Goal: Task Accomplishment & Management: Manage account settings

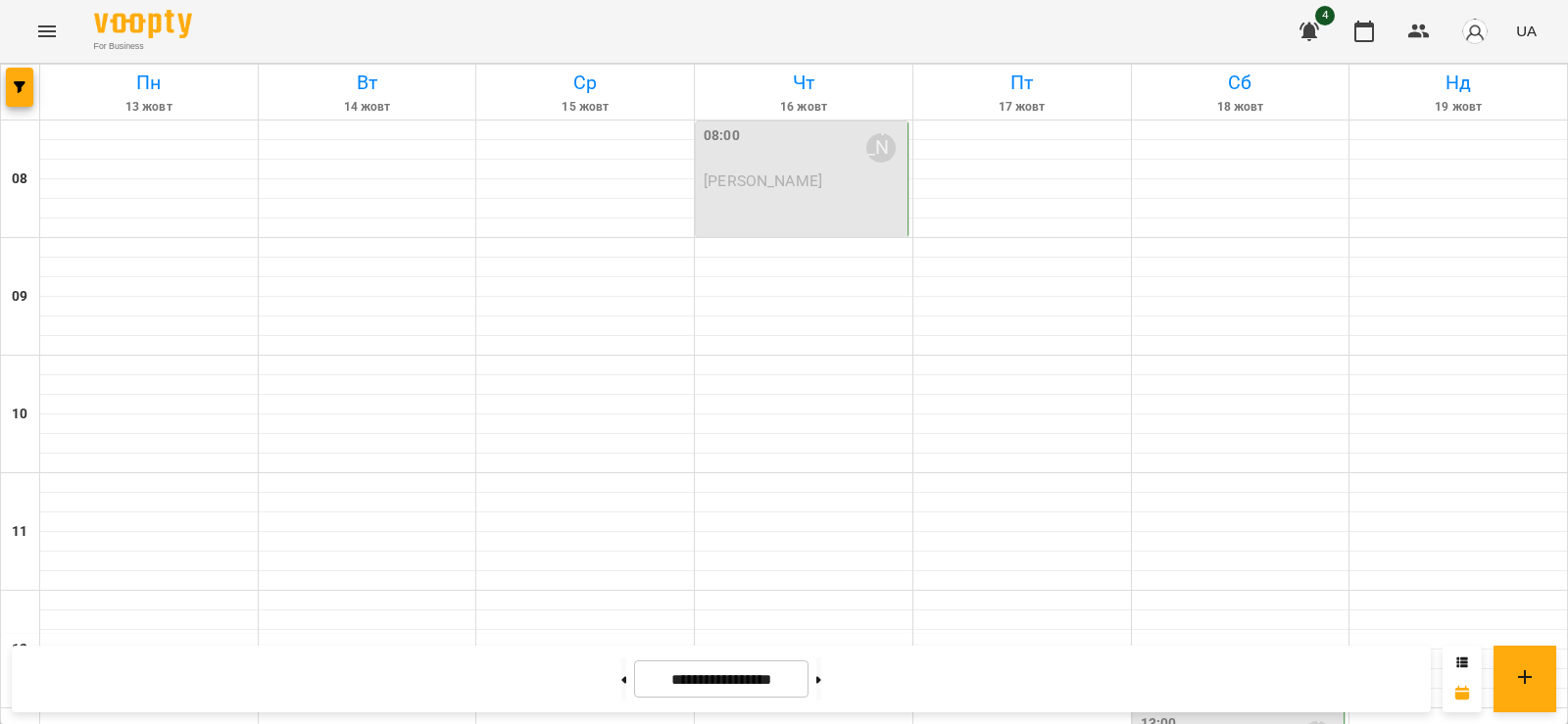
scroll to position [954, 0]
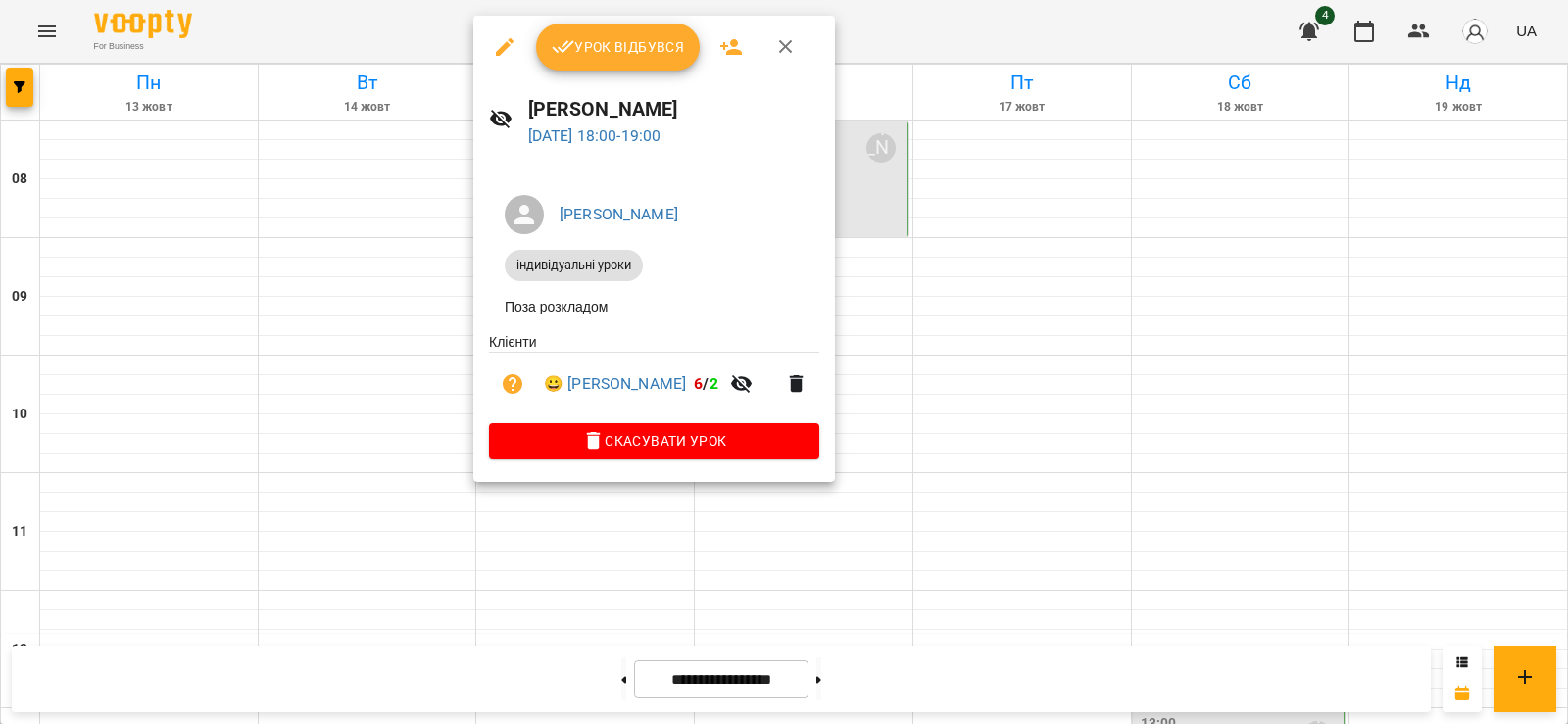
click at [608, 54] on span "Урок відбувся" at bounding box center [618, 47] width 133 height 24
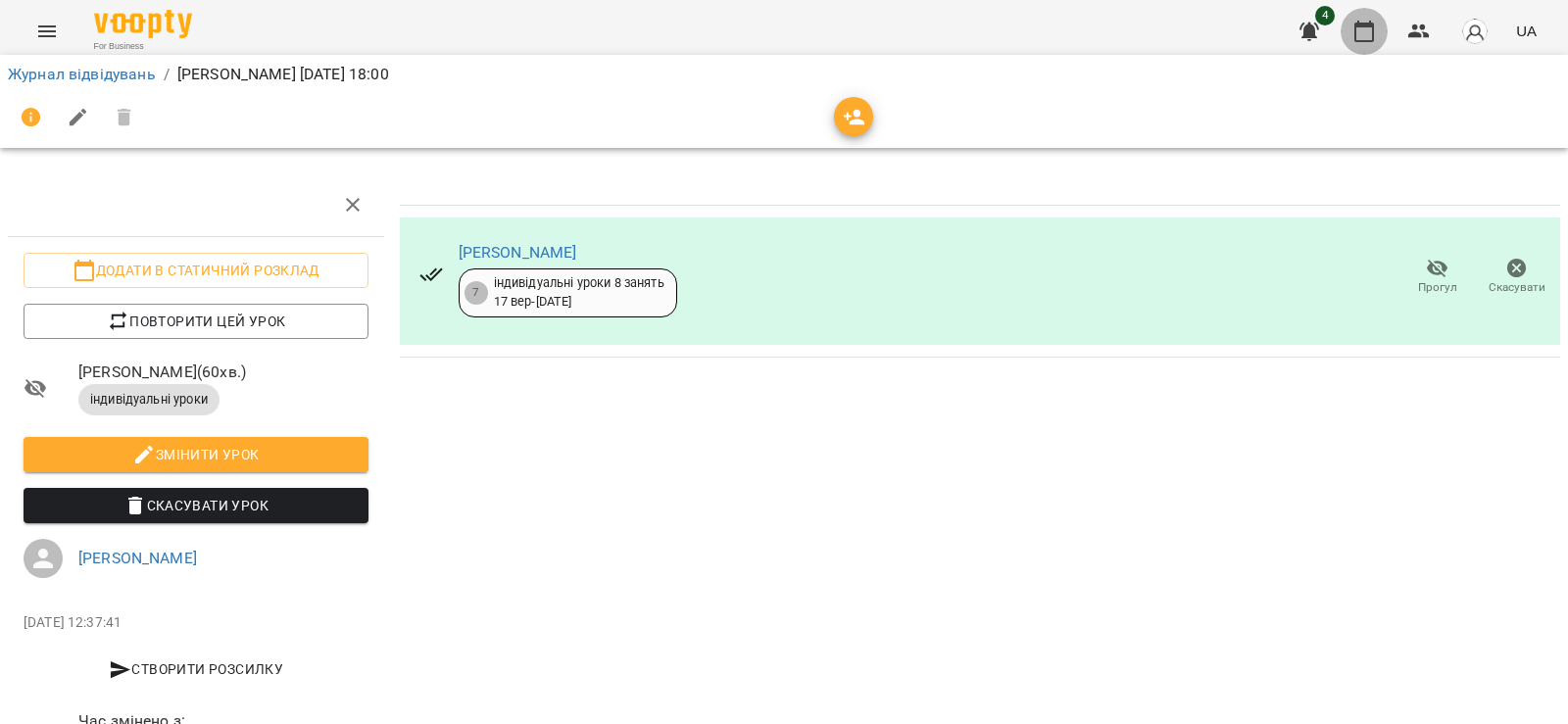
click at [1368, 38] on icon "button" at bounding box center [1364, 31] width 24 height 24
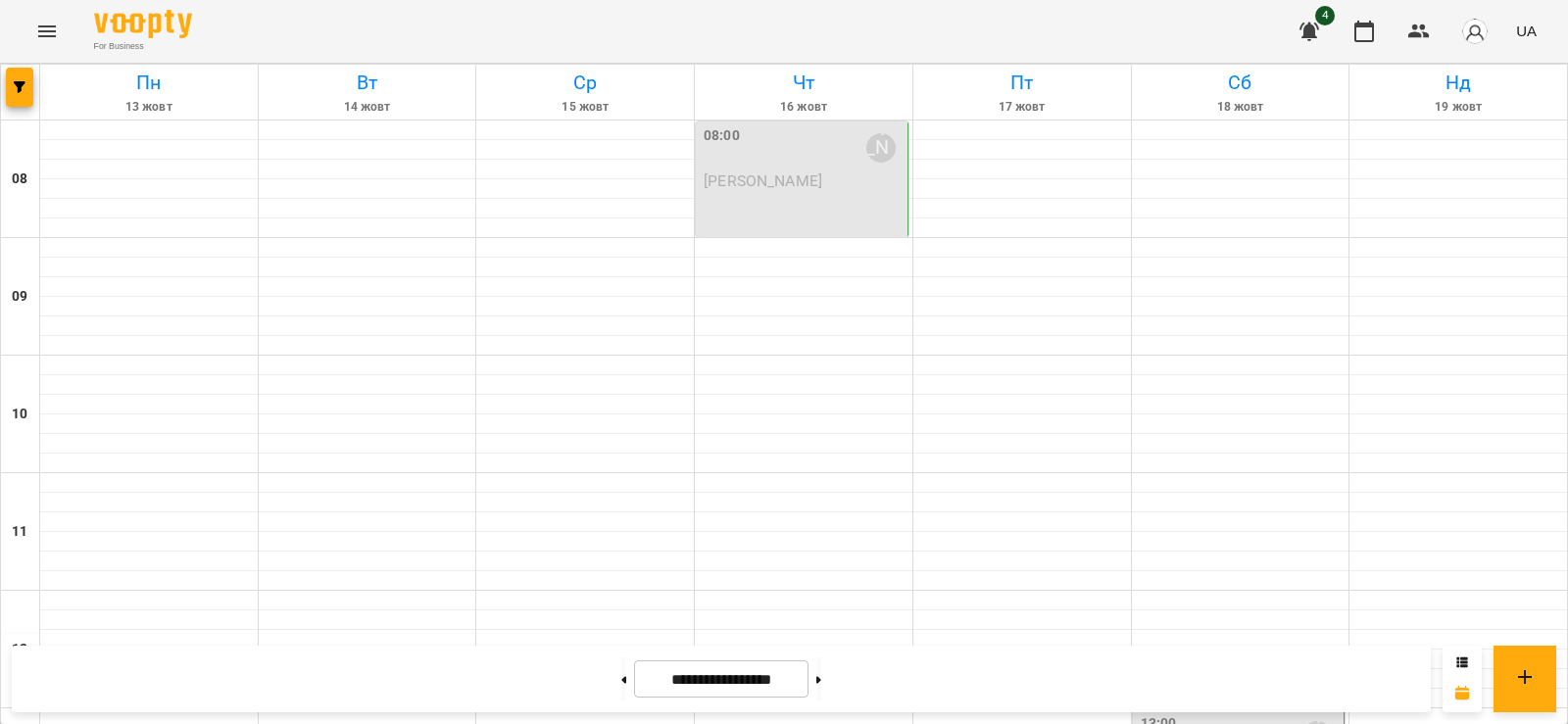
scroll to position [1077, 0]
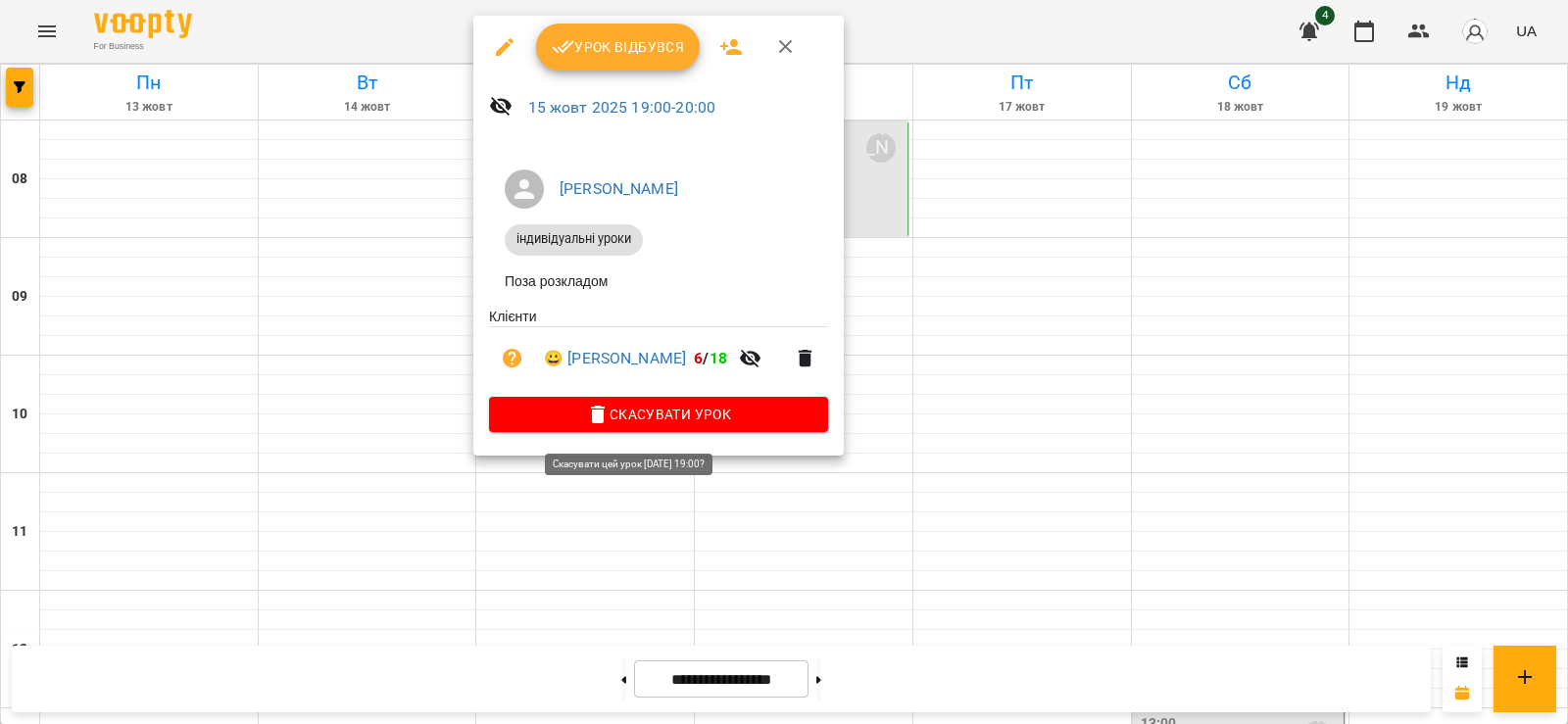
click at [568, 411] on span "Скасувати Урок" at bounding box center [659, 414] width 308 height 24
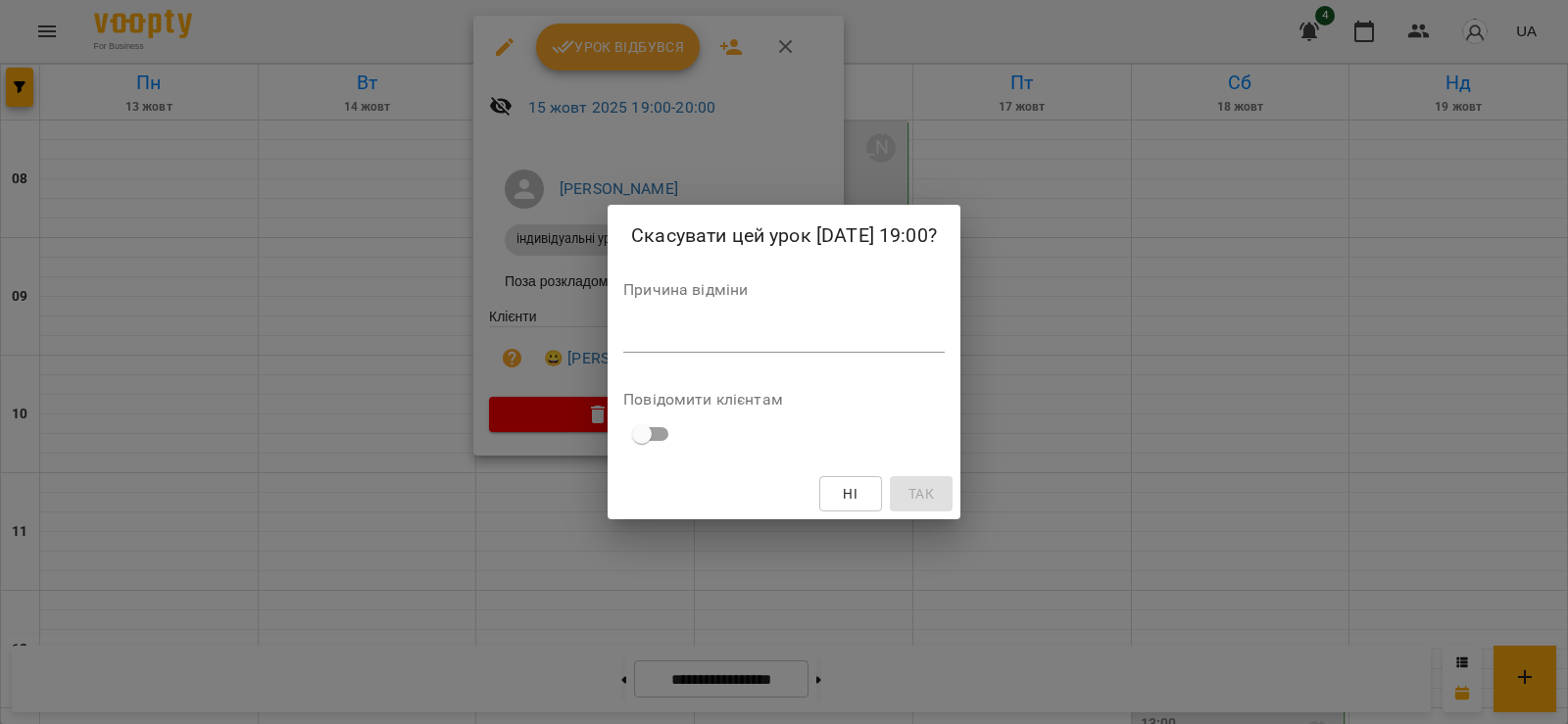
click at [728, 348] on div "*" at bounding box center [784, 337] width 322 height 31
type textarea "*"
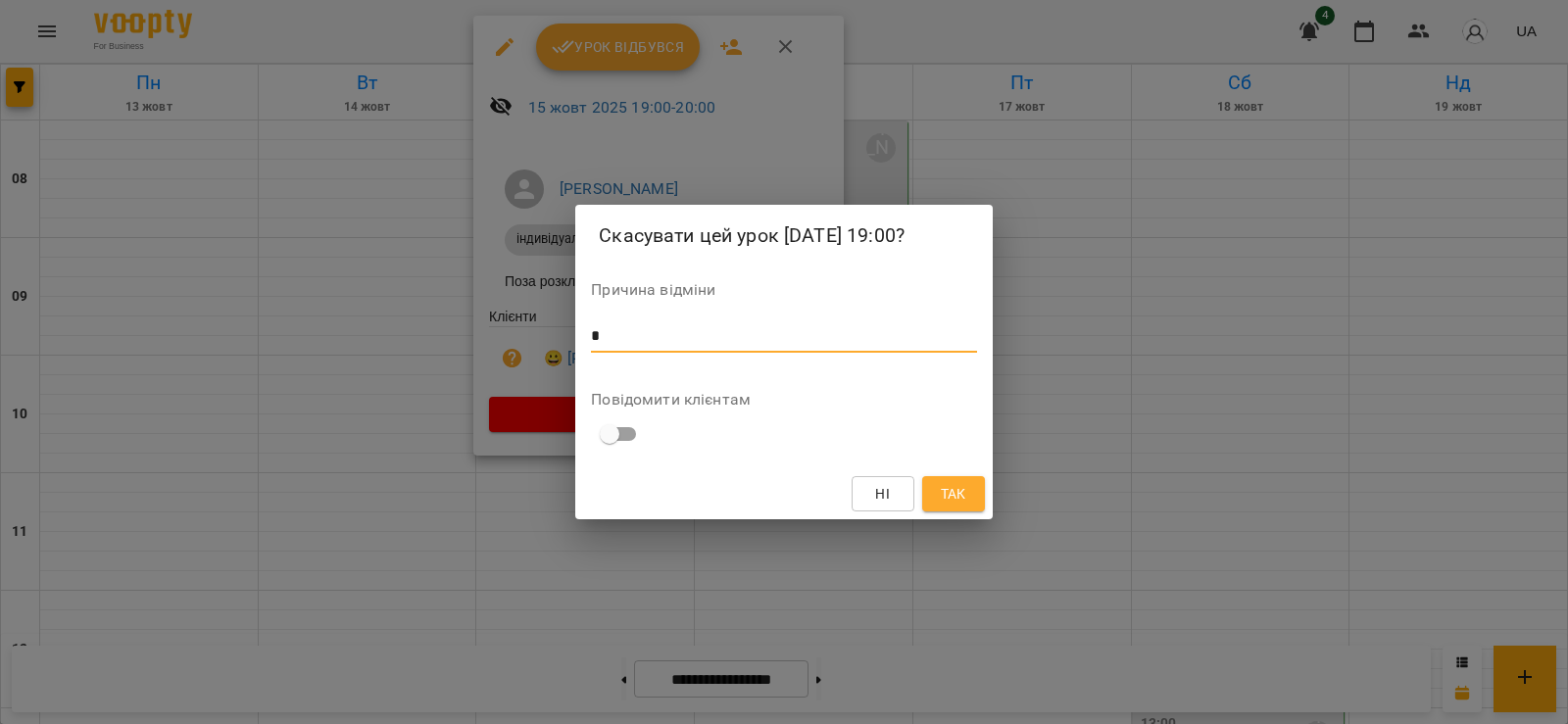
type textarea "*"
click at [939, 491] on span "Так" at bounding box center [954, 494] width 31 height 24
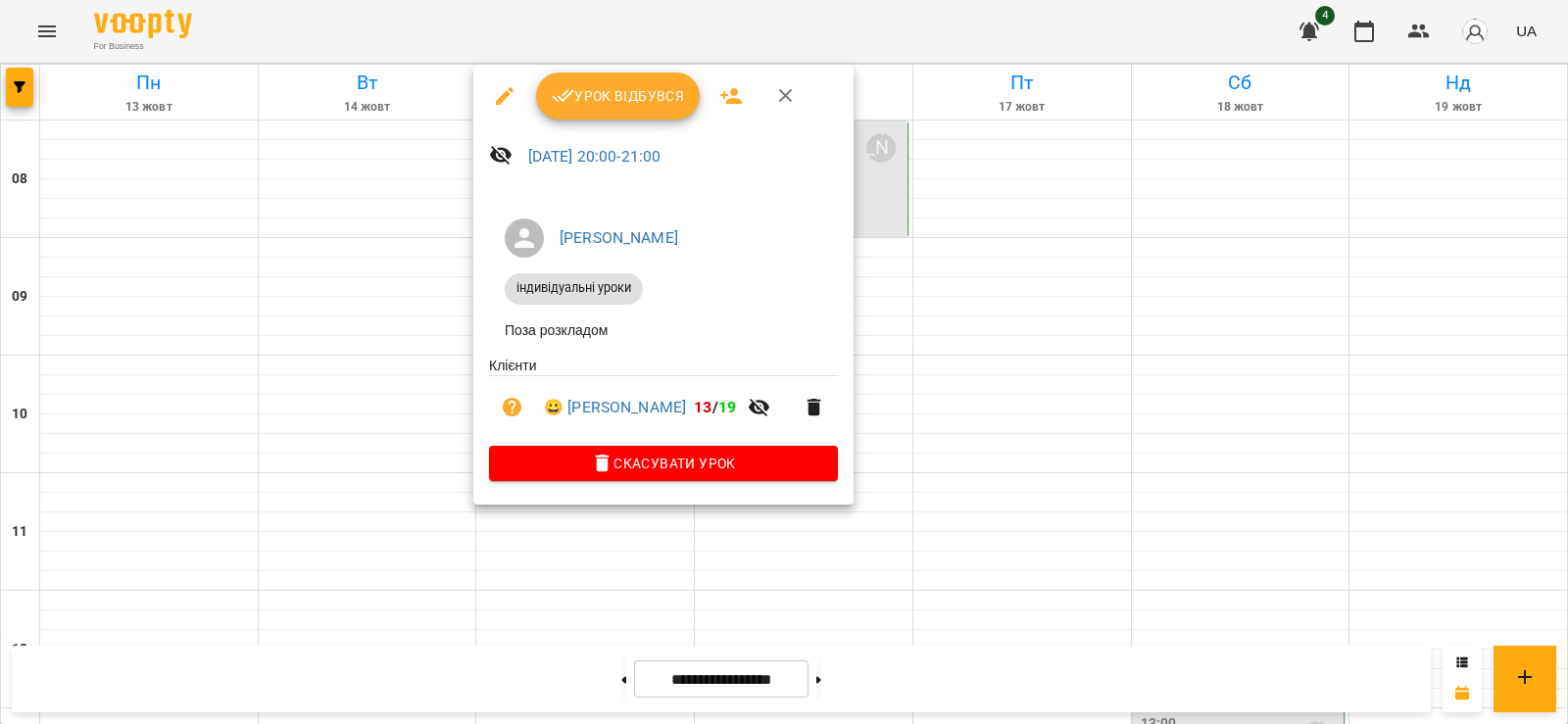
click at [576, 96] on span "Урок відбувся" at bounding box center [618, 96] width 133 height 24
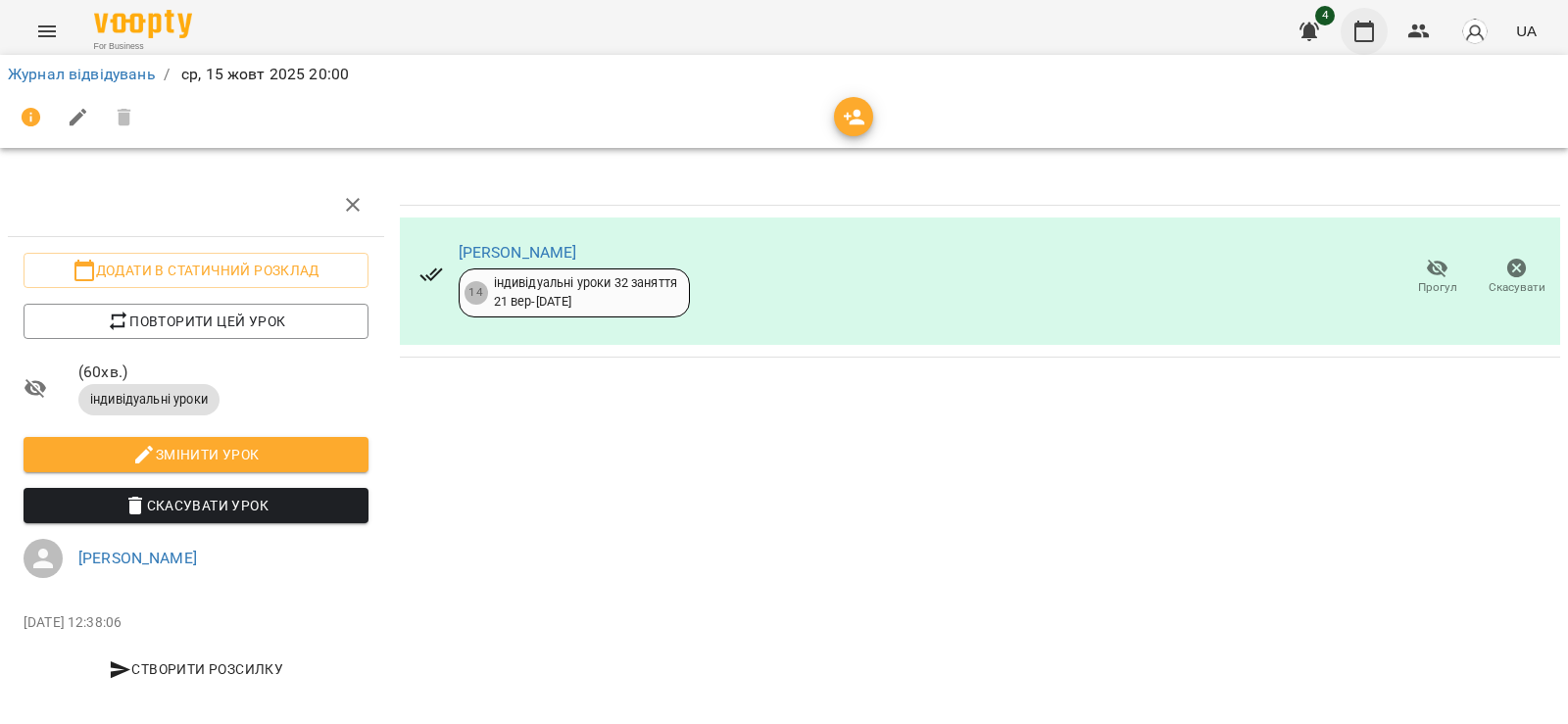
click at [1354, 31] on icon "button" at bounding box center [1364, 31] width 24 height 24
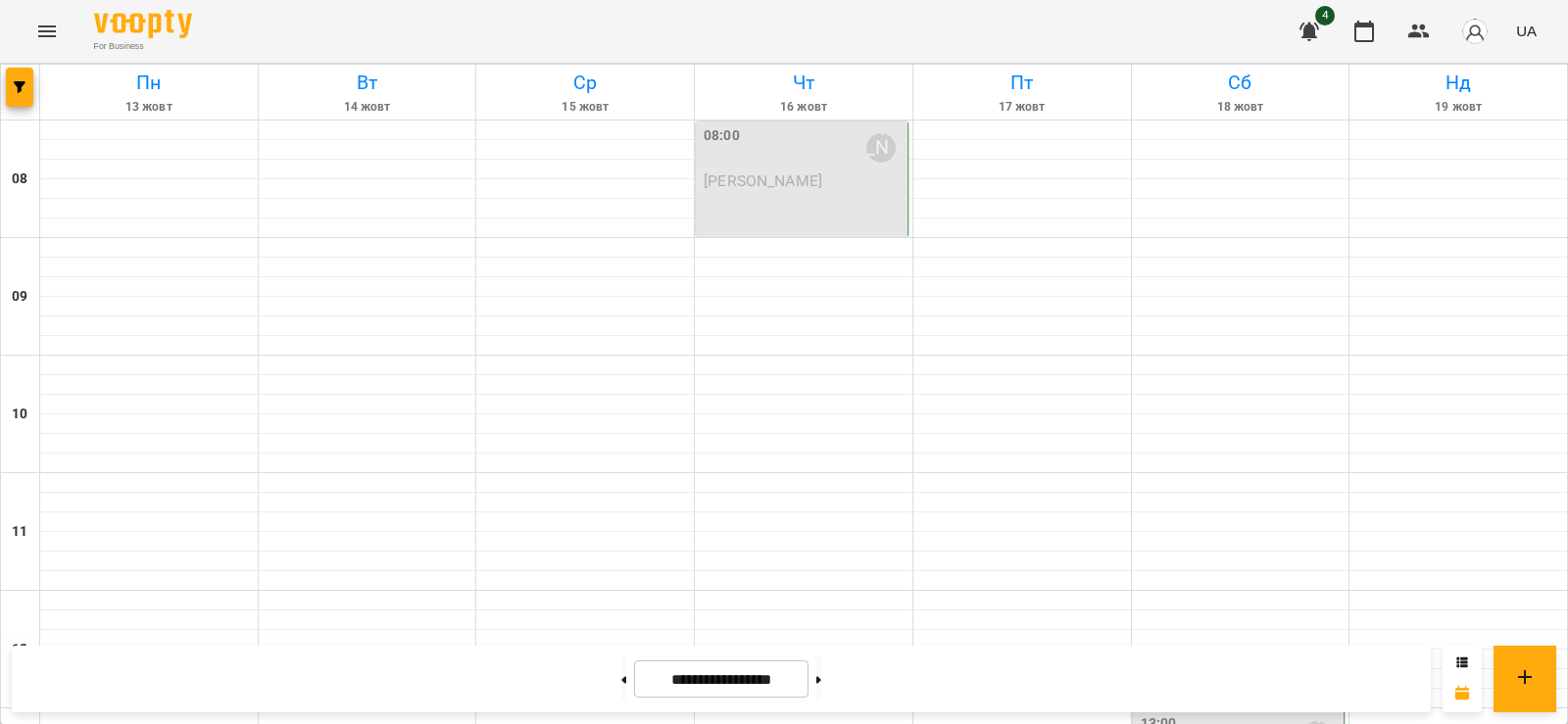
scroll to position [1077, 0]
click at [1479, 30] on img "button" at bounding box center [1475, 31] width 28 height 28
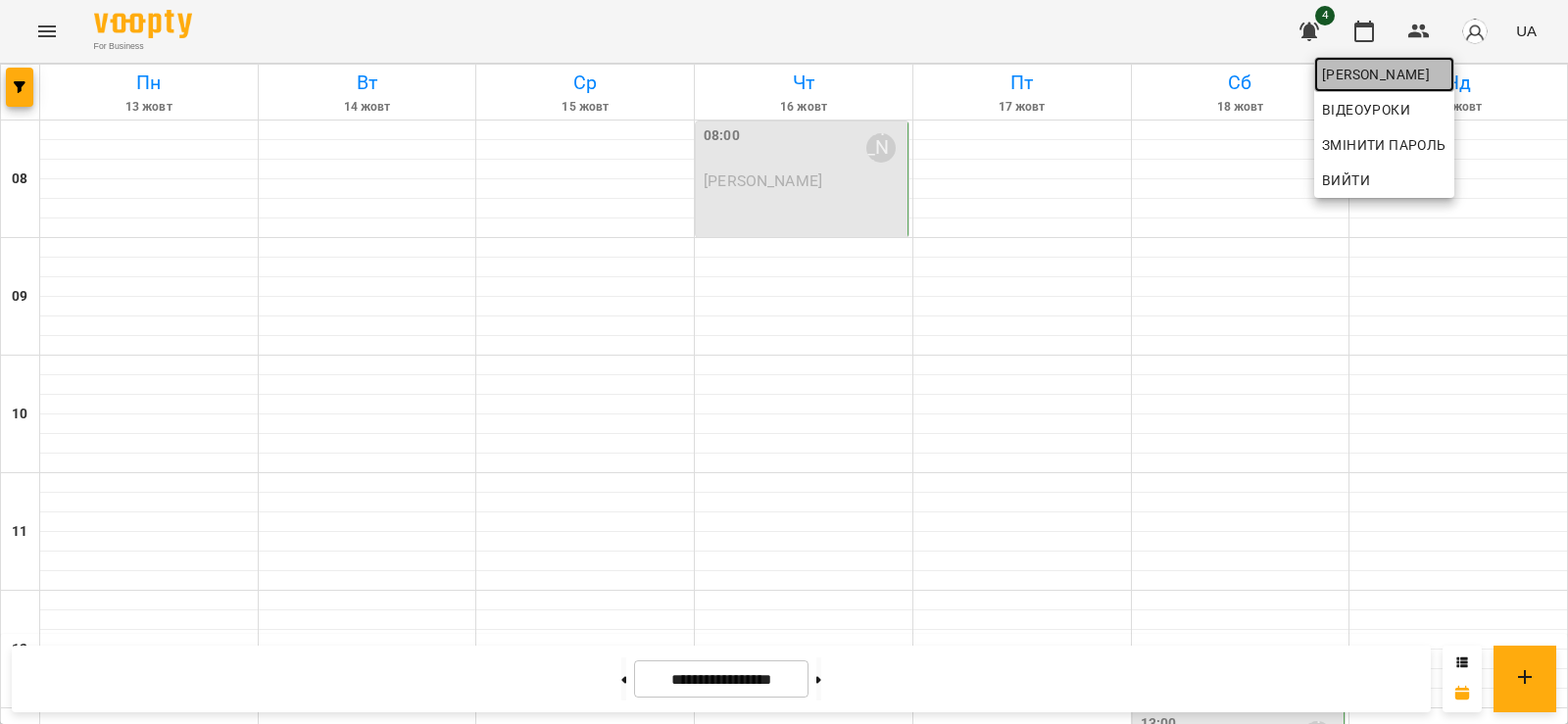
click at [1376, 83] on span "[PERSON_NAME]" at bounding box center [1384, 75] width 124 height 24
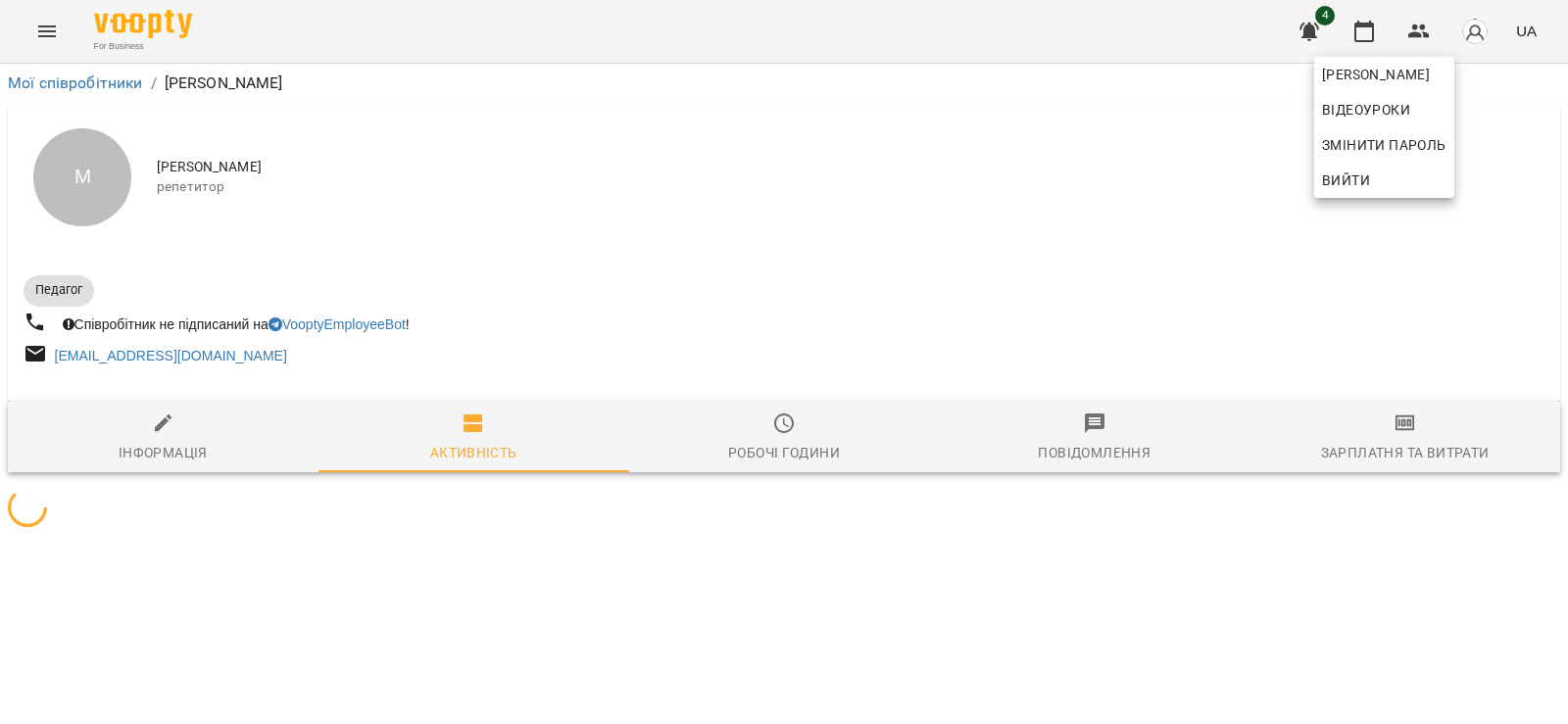
click at [1313, 25] on div at bounding box center [784, 362] width 1568 height 724
click at [1306, 24] on icon "button" at bounding box center [1309, 31] width 20 height 19
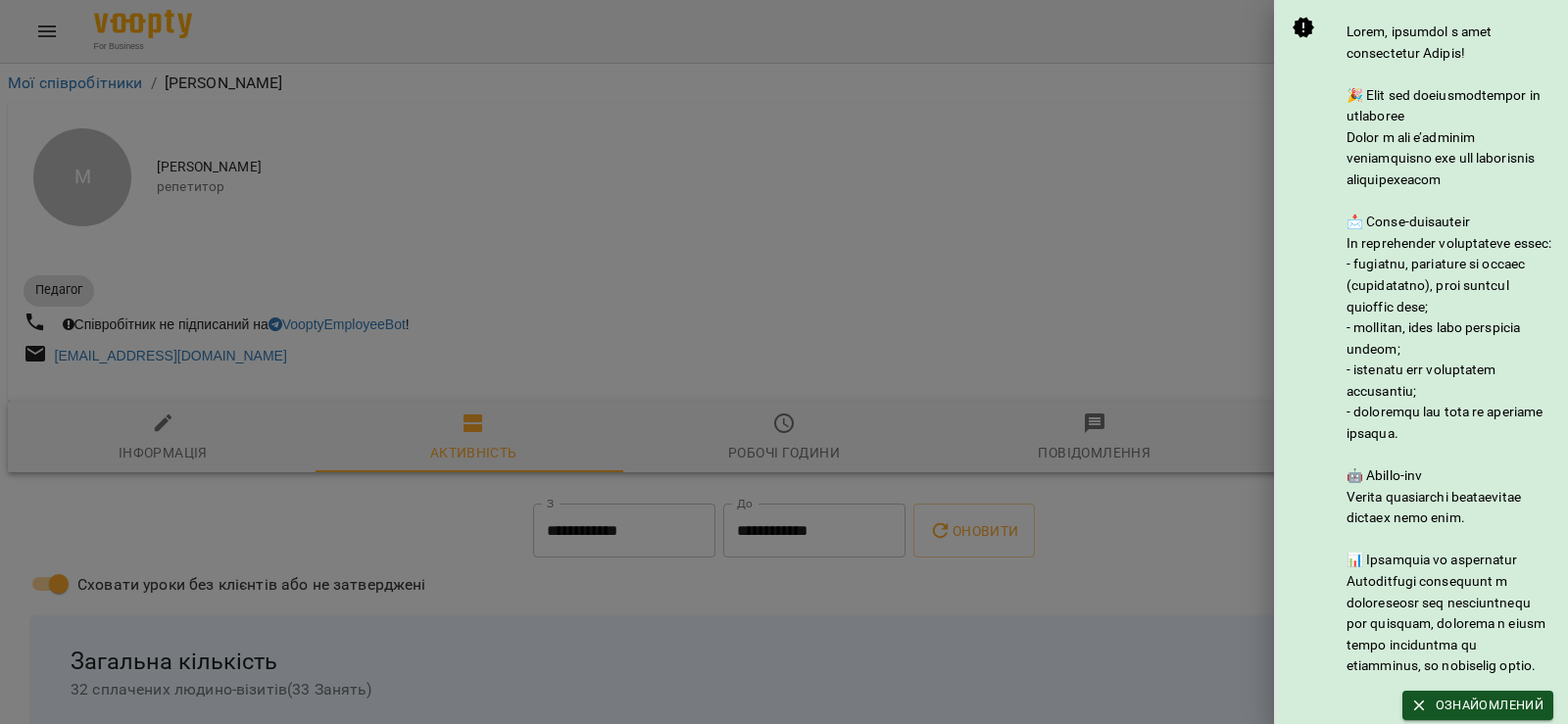
click at [1128, 194] on div at bounding box center [784, 362] width 1568 height 724
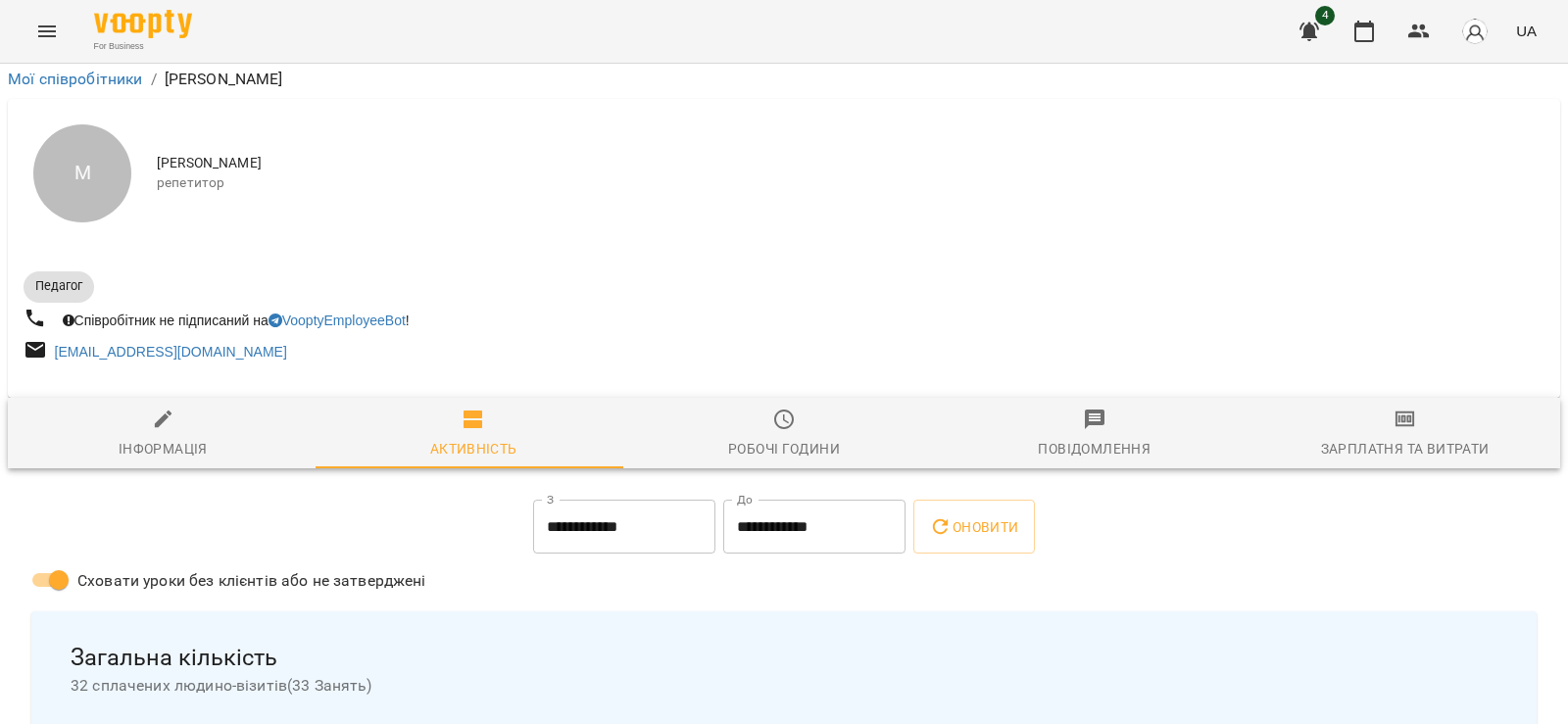
scroll to position [587, 0]
click at [1302, 25] on icon "button" at bounding box center [1309, 31] width 24 height 24
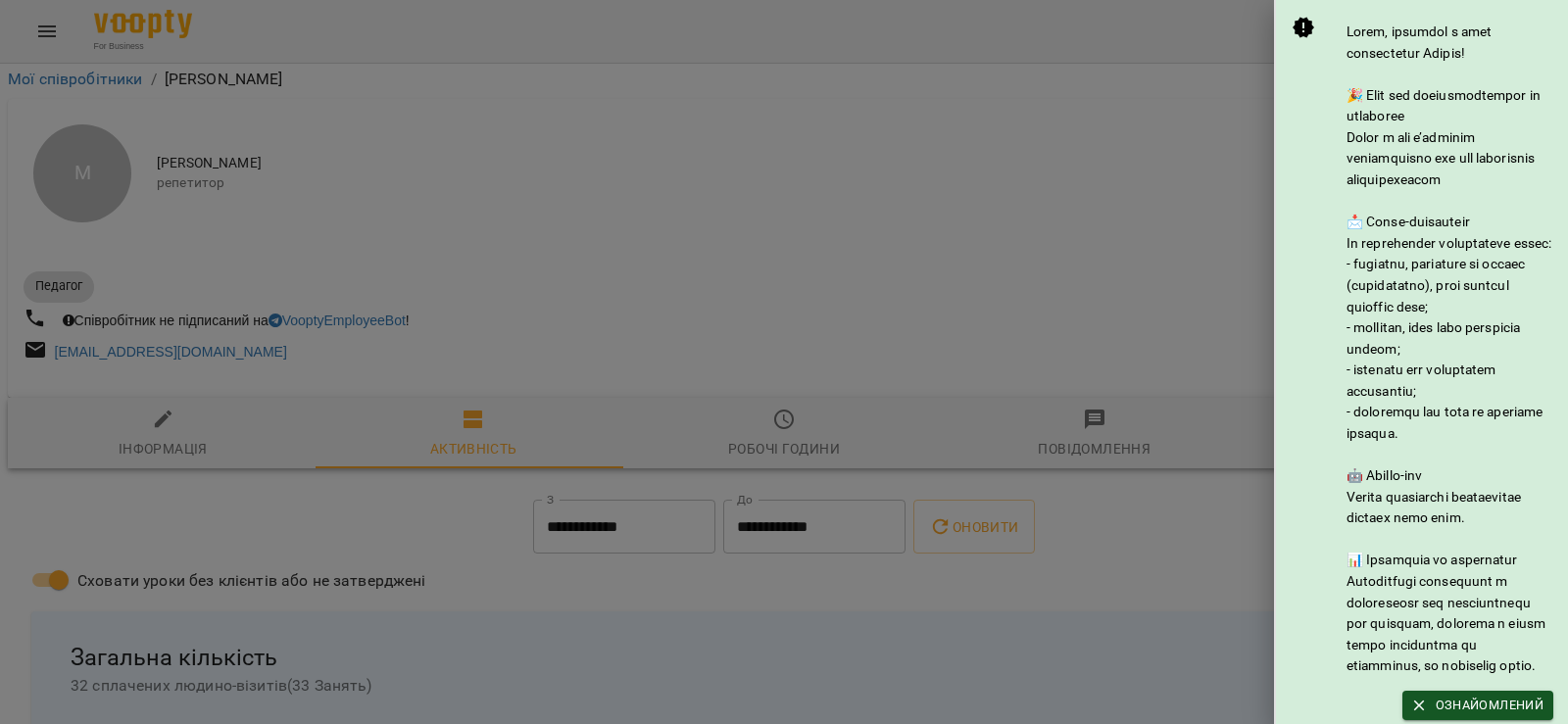
click at [1145, 113] on div at bounding box center [784, 362] width 1568 height 724
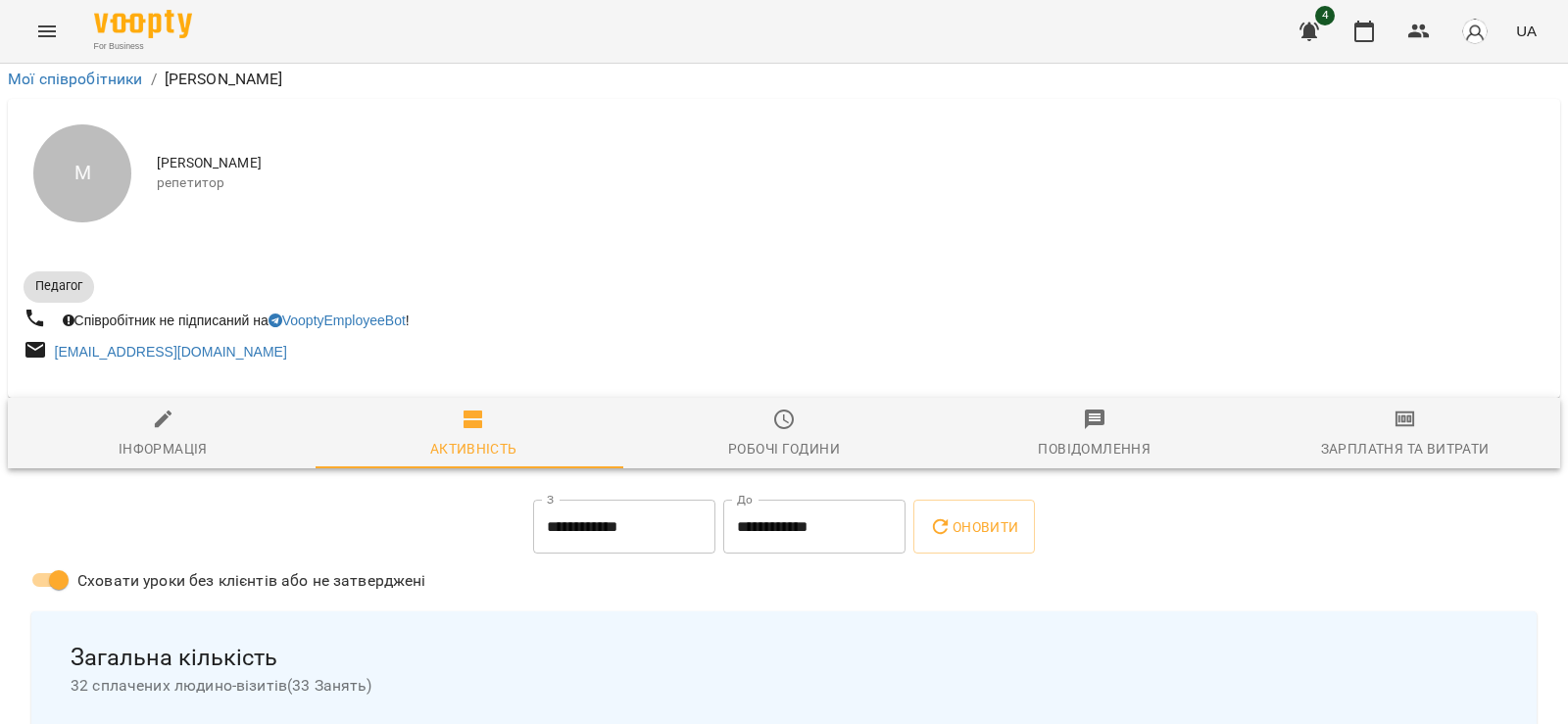
scroll to position [1061, 0]
click at [1326, 42] on button "button" at bounding box center [1309, 31] width 47 height 47
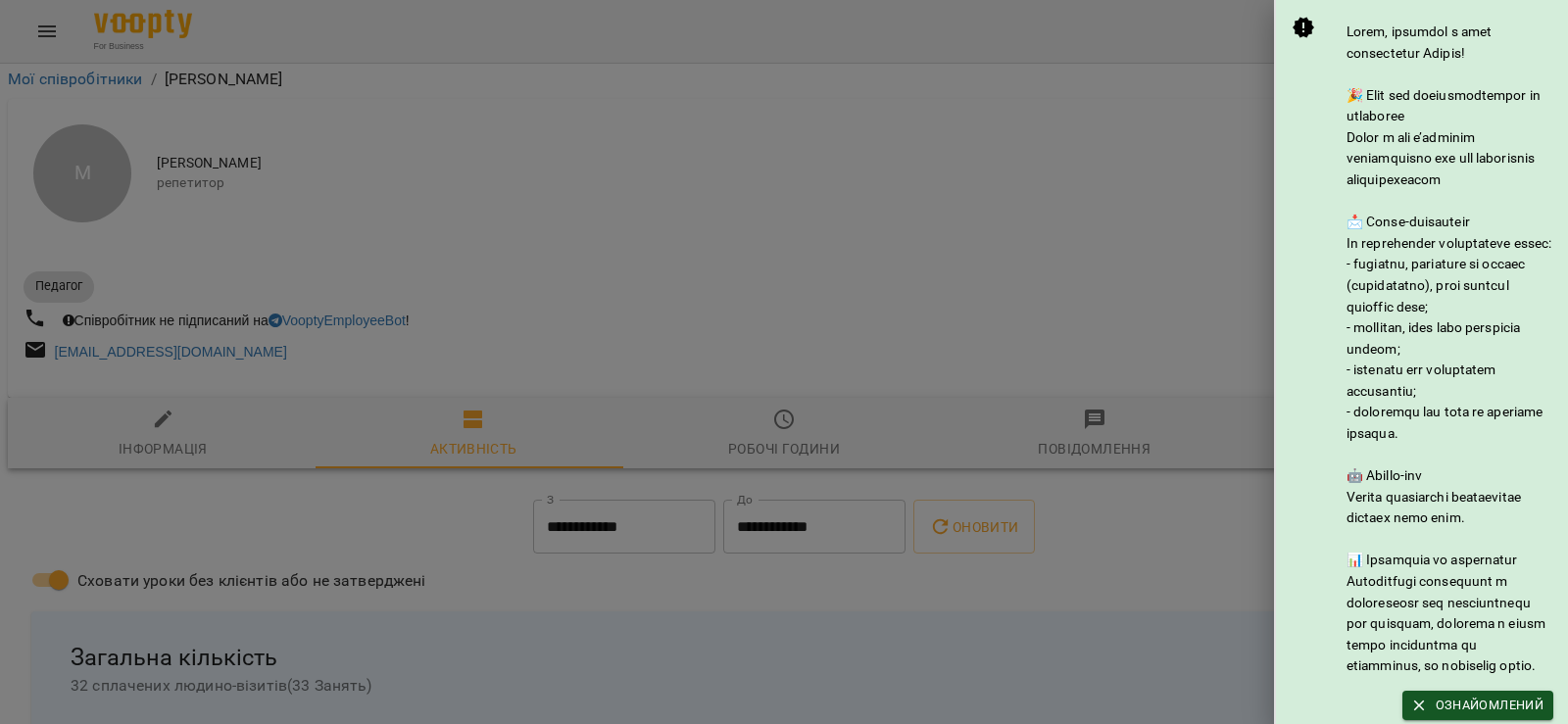
click at [1201, 73] on div at bounding box center [784, 362] width 1568 height 724
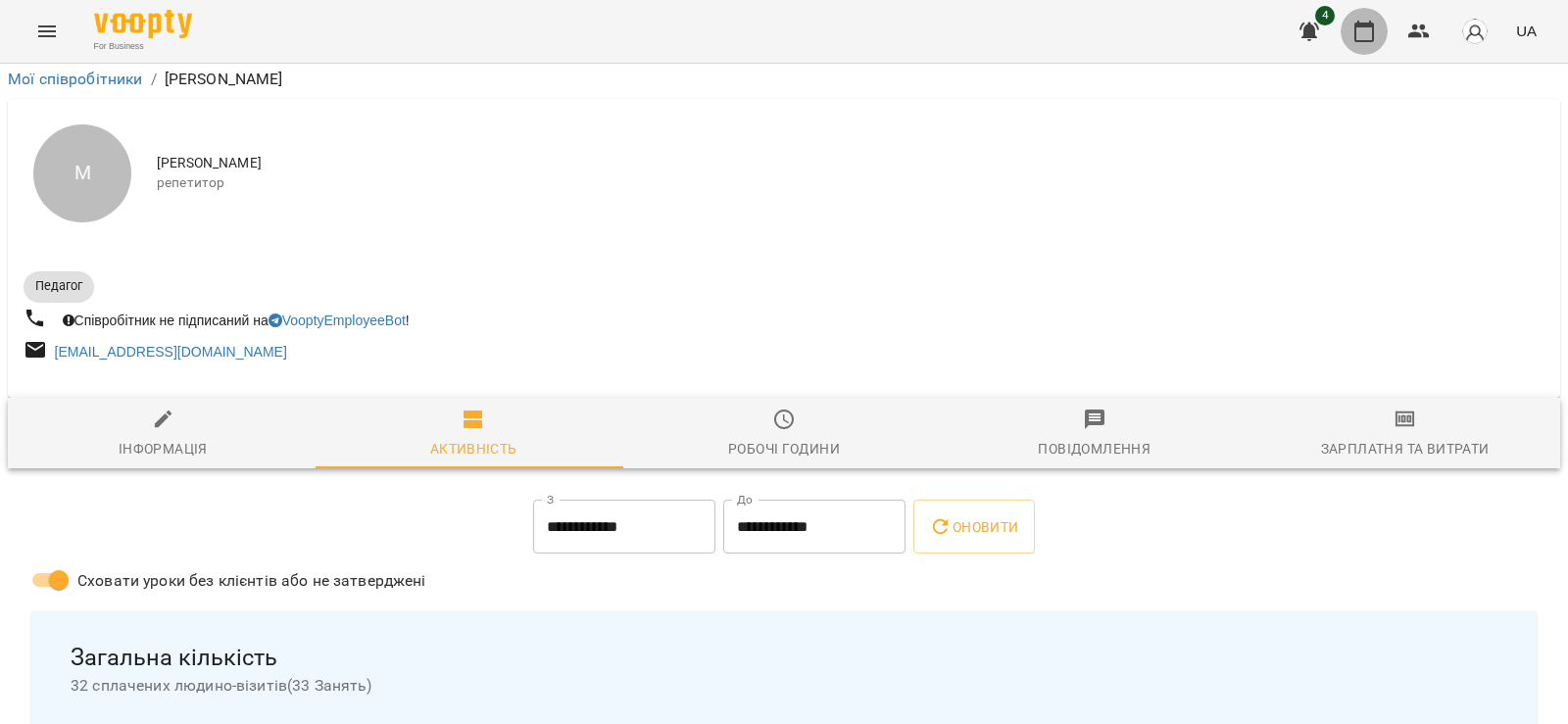
click at [1381, 44] on button "button" at bounding box center [1364, 31] width 47 height 47
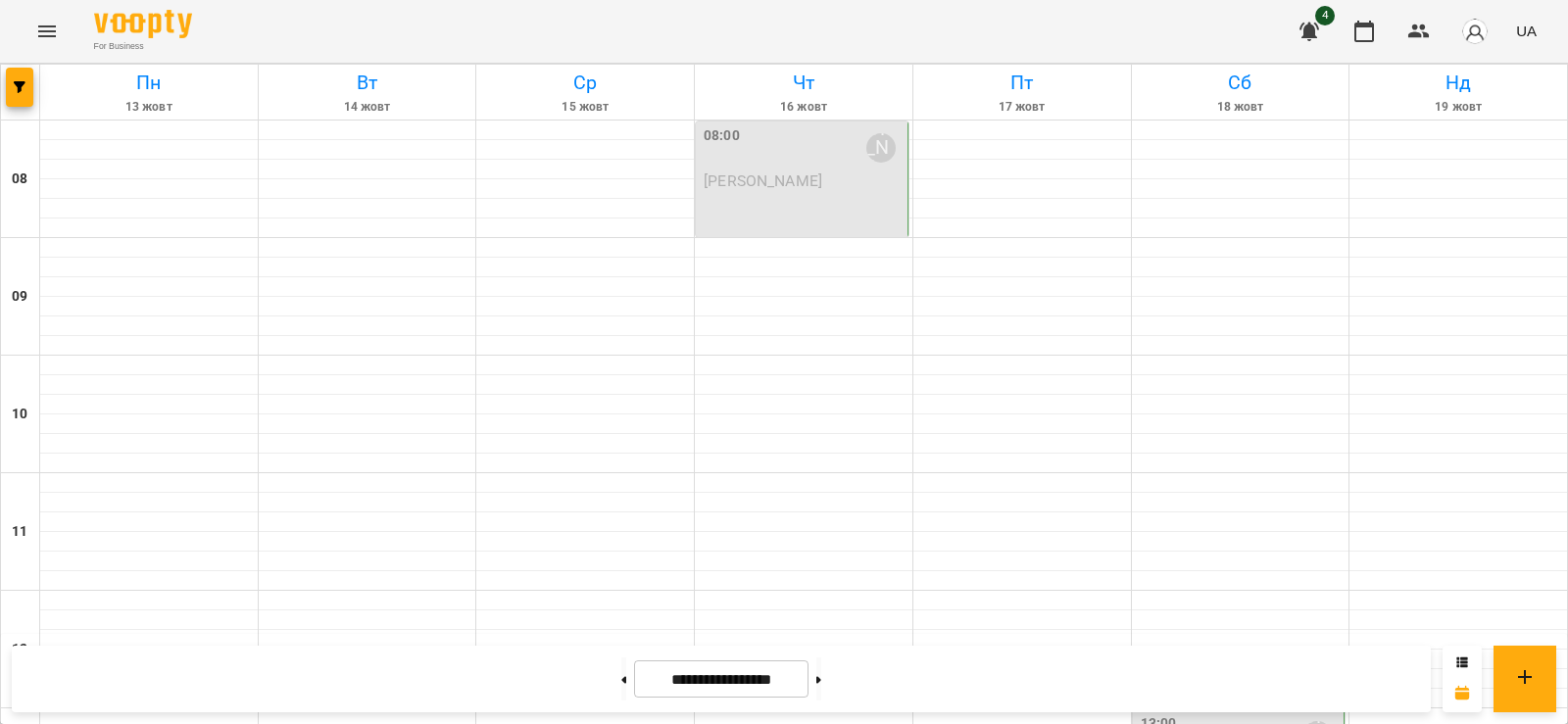
scroll to position [784, 0]
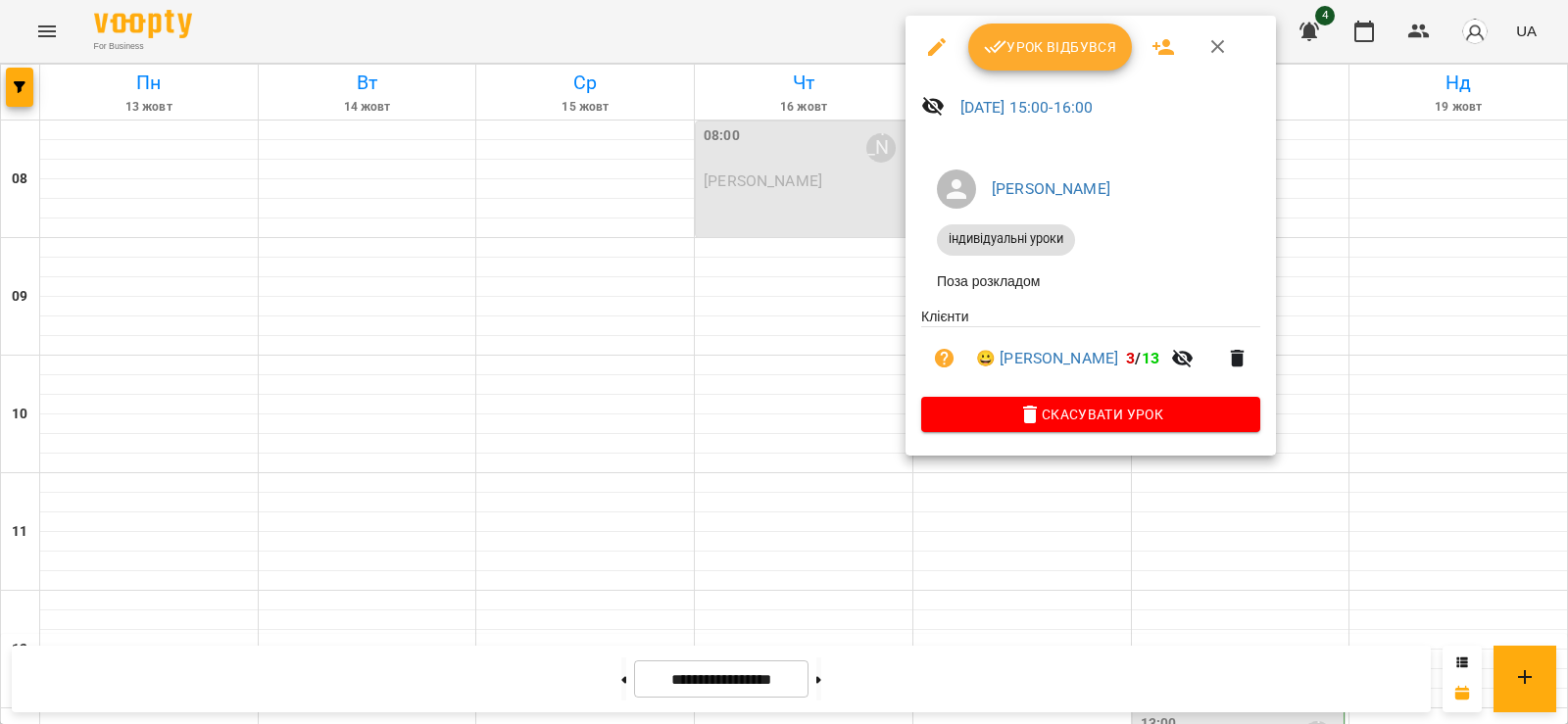
click at [950, 54] on button "button" at bounding box center [937, 47] width 47 height 47
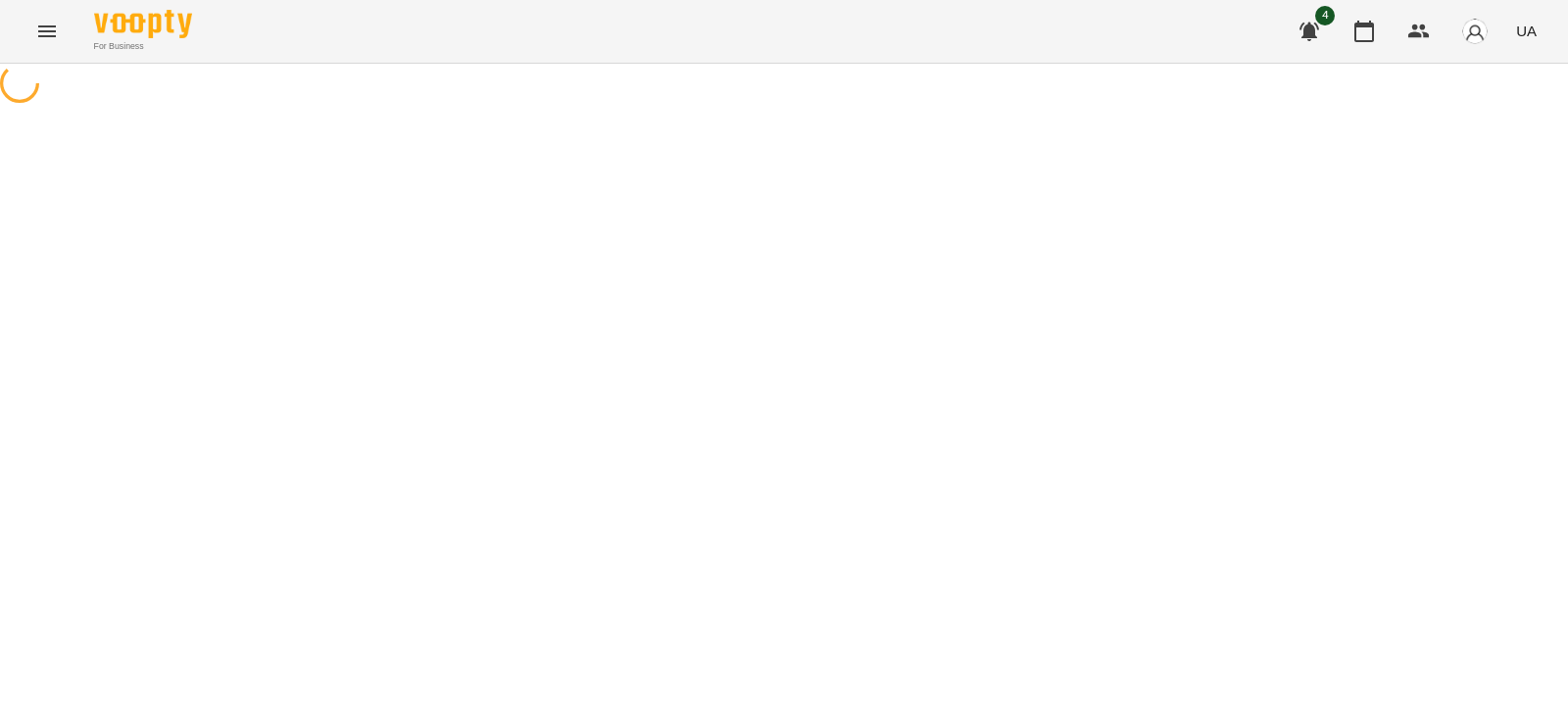
select select "**********"
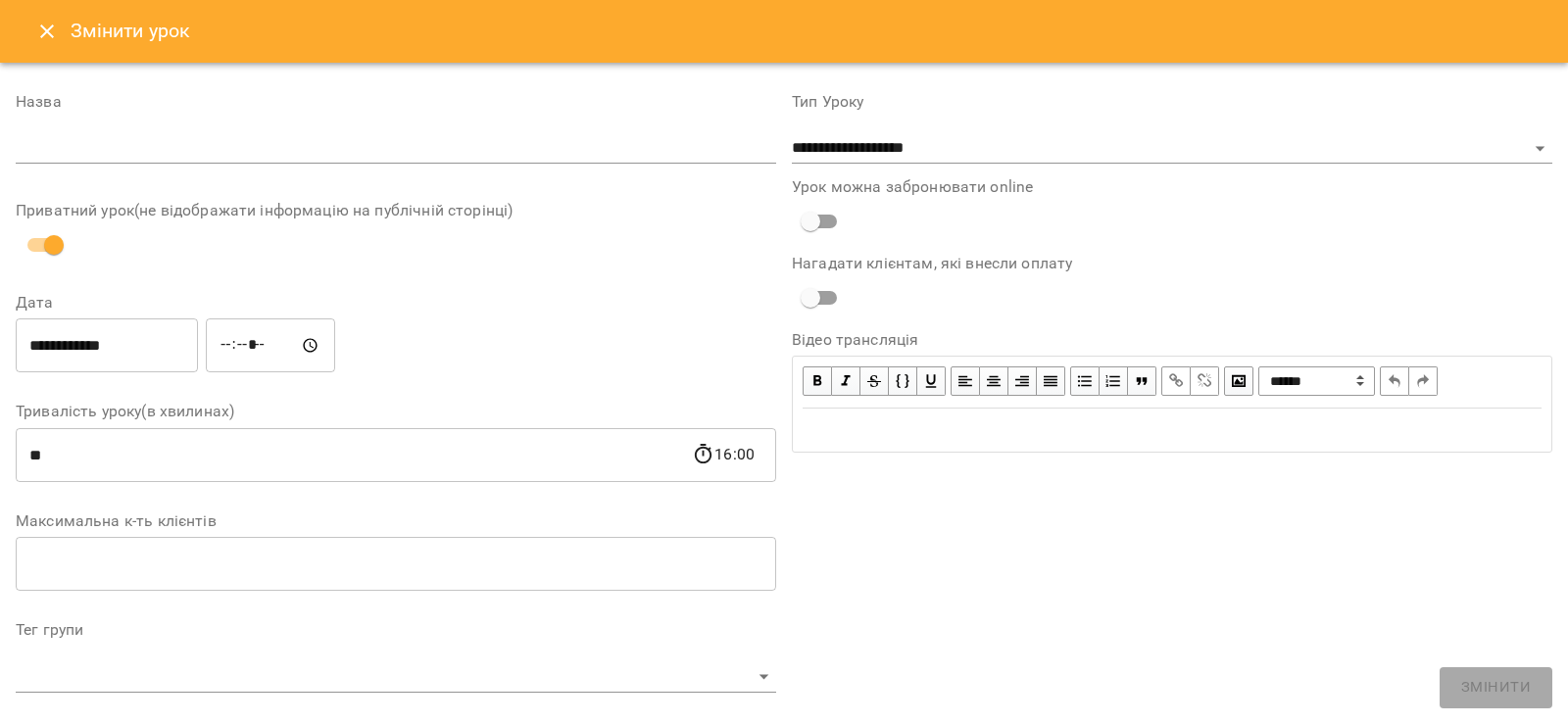
click at [65, 333] on input "**********" at bounding box center [106, 346] width 182 height 55
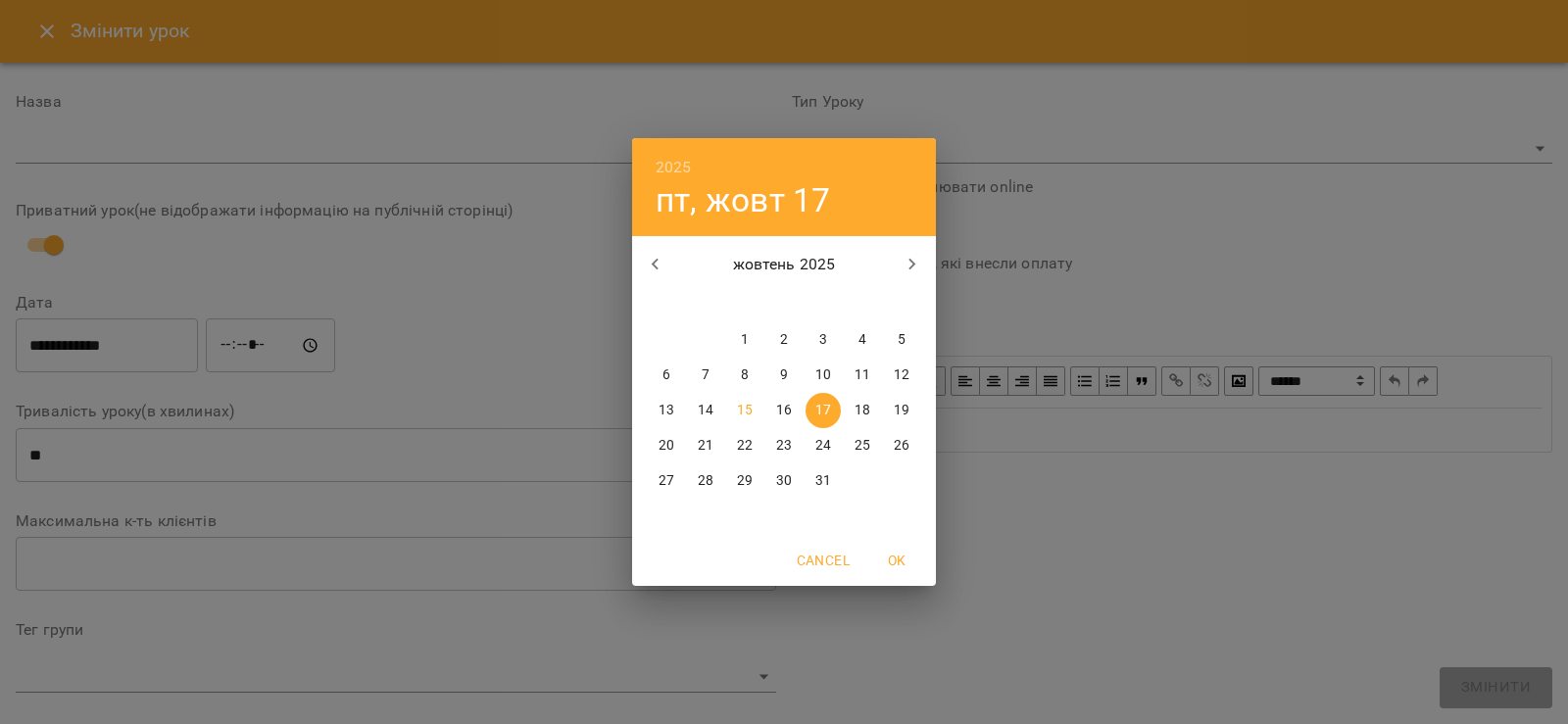
click at [708, 441] on p "21" at bounding box center [706, 446] width 16 height 20
type input "**********"
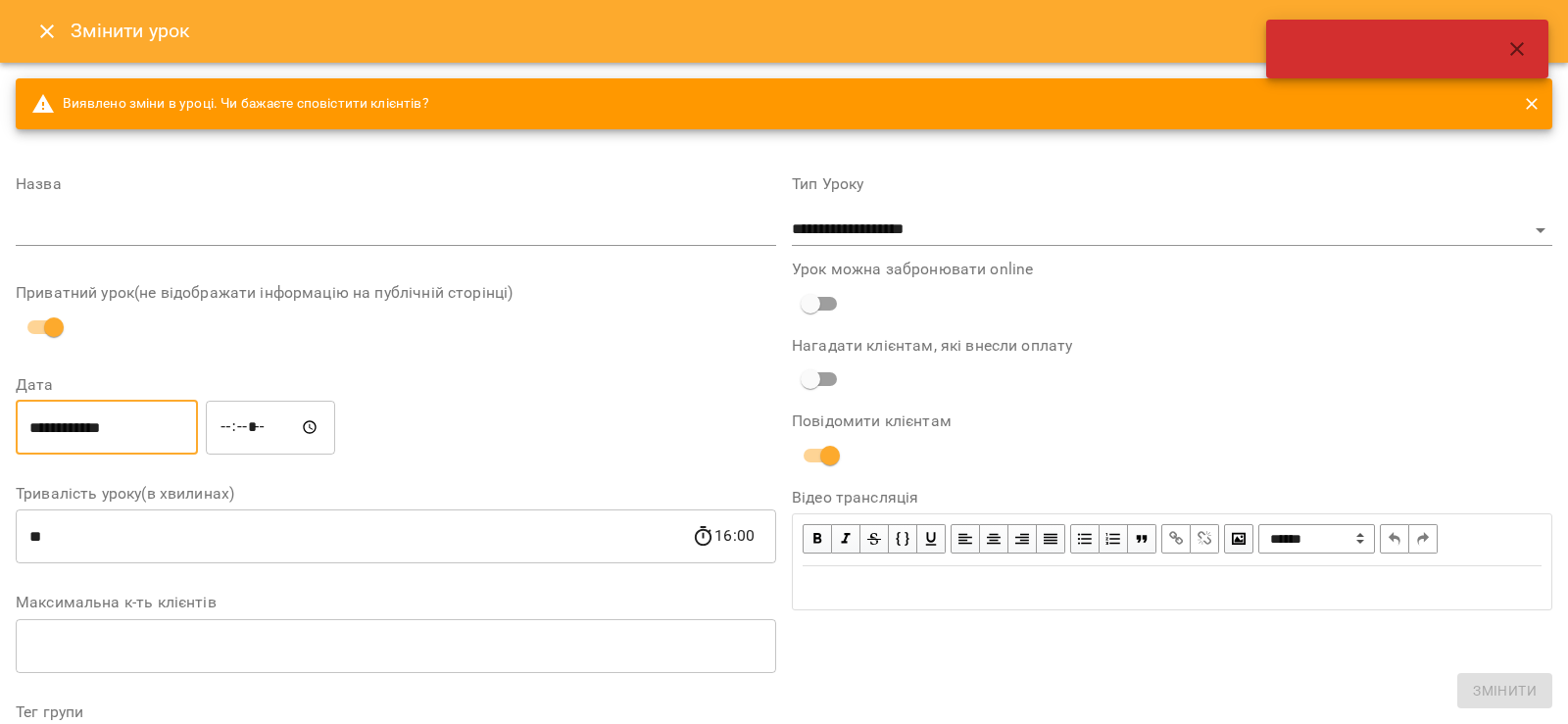
click at [293, 419] on input "*****" at bounding box center [270, 427] width 129 height 55
type input "*****"
click at [423, 426] on div "**********" at bounding box center [396, 427] width 769 height 63
click at [1516, 54] on icon "button" at bounding box center [1518, 49] width 24 height 24
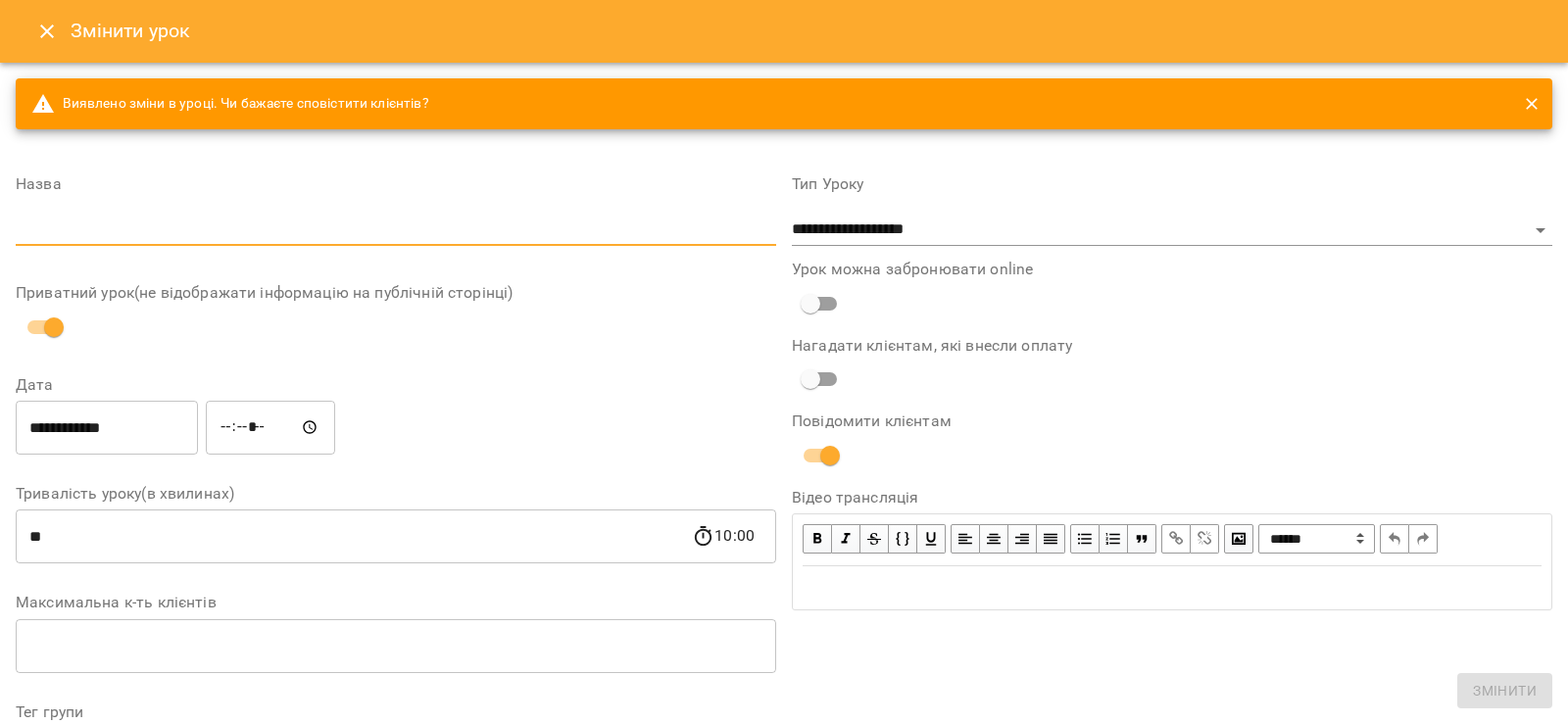
click at [325, 229] on input "text" at bounding box center [396, 230] width 761 height 31
type input "*"
type input "**********"
click at [308, 179] on label "Назва" at bounding box center [396, 184] width 761 height 16
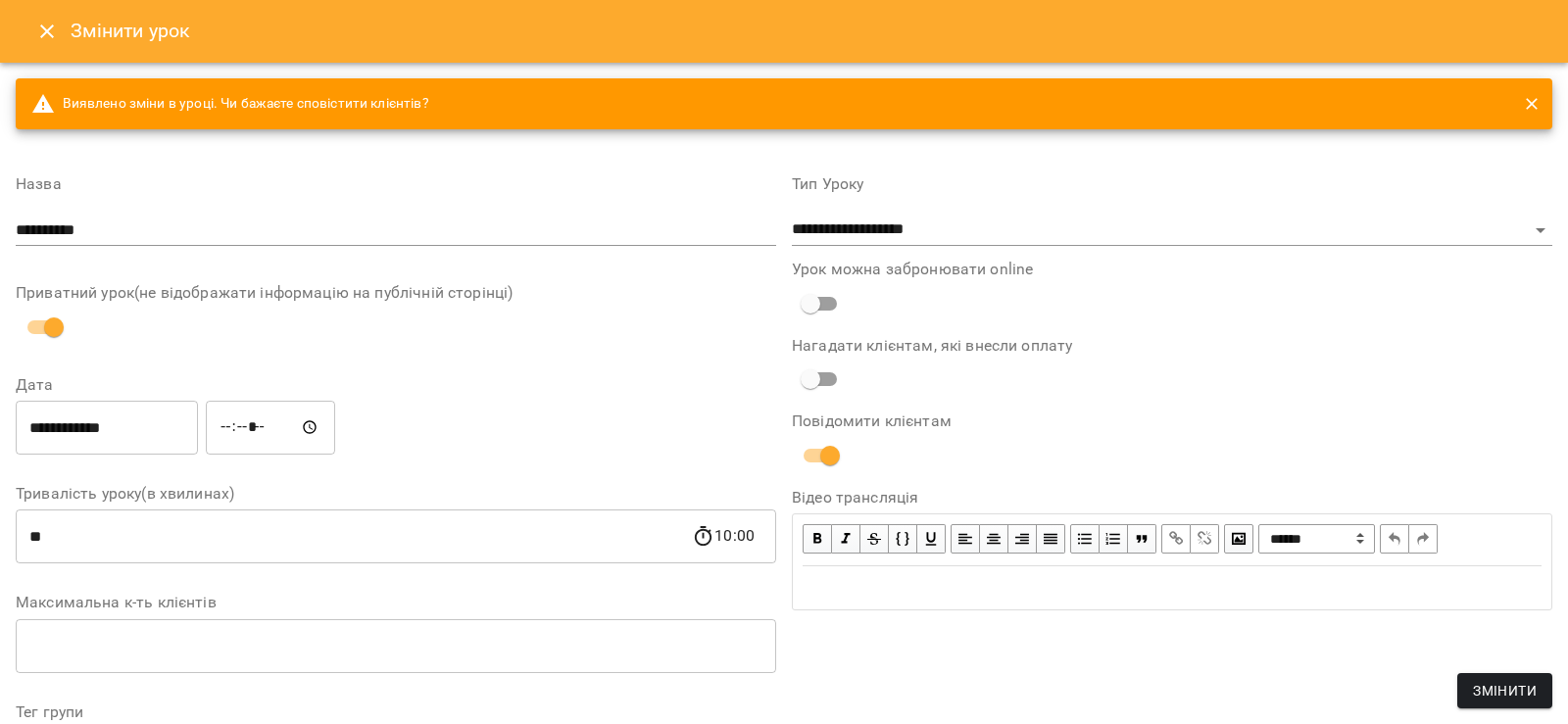
click at [1522, 99] on icon "close" at bounding box center [1532, 104] width 20 height 20
click at [63, 398] on div "**********" at bounding box center [106, 427] width 190 height 63
click at [76, 412] on input "**********" at bounding box center [106, 427] width 182 height 55
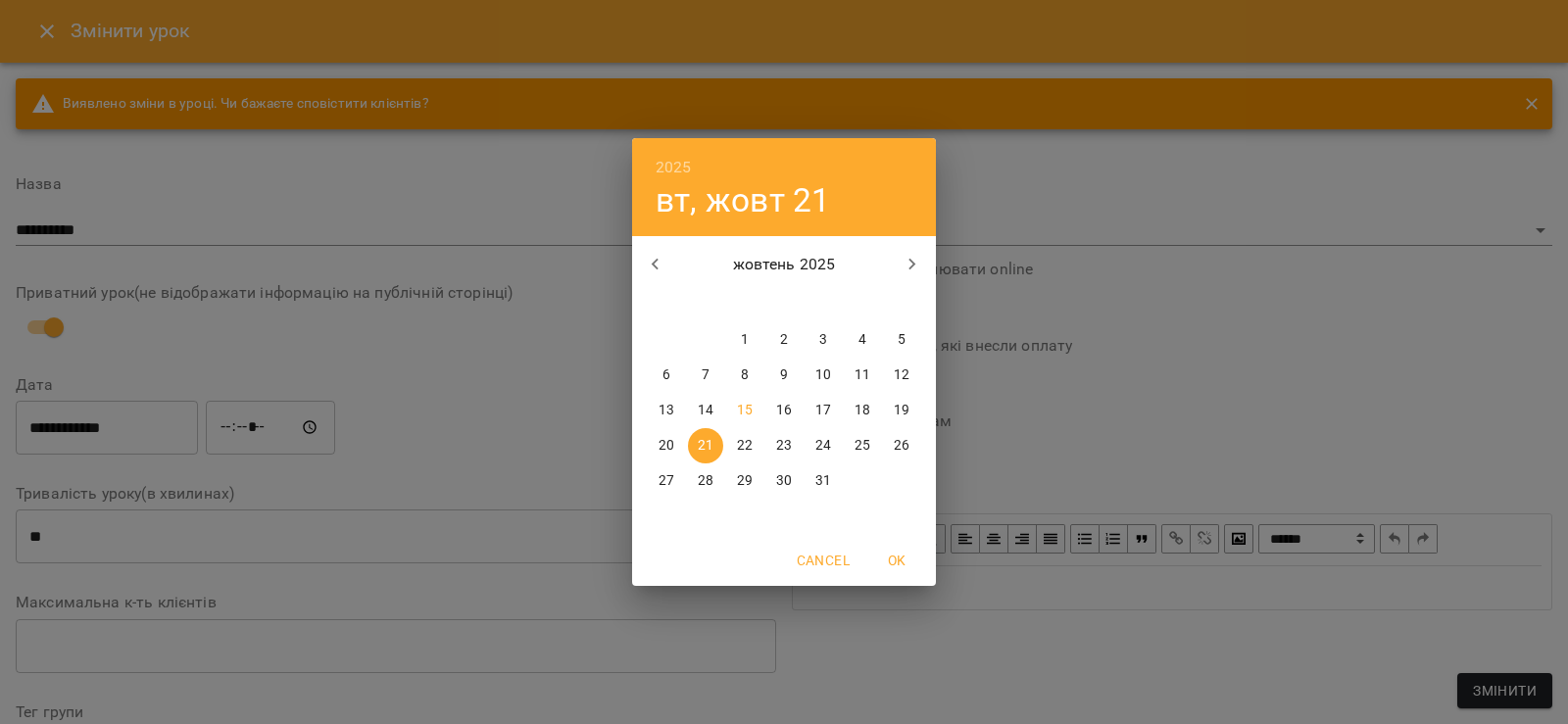
click at [557, 474] on div "2025 вт, жовт [DATE] вт ср чт пт сб нд 29 30 1 2 3 4 5 6 7 8 9 10 11 12 13 14 1…" at bounding box center [784, 362] width 1568 height 724
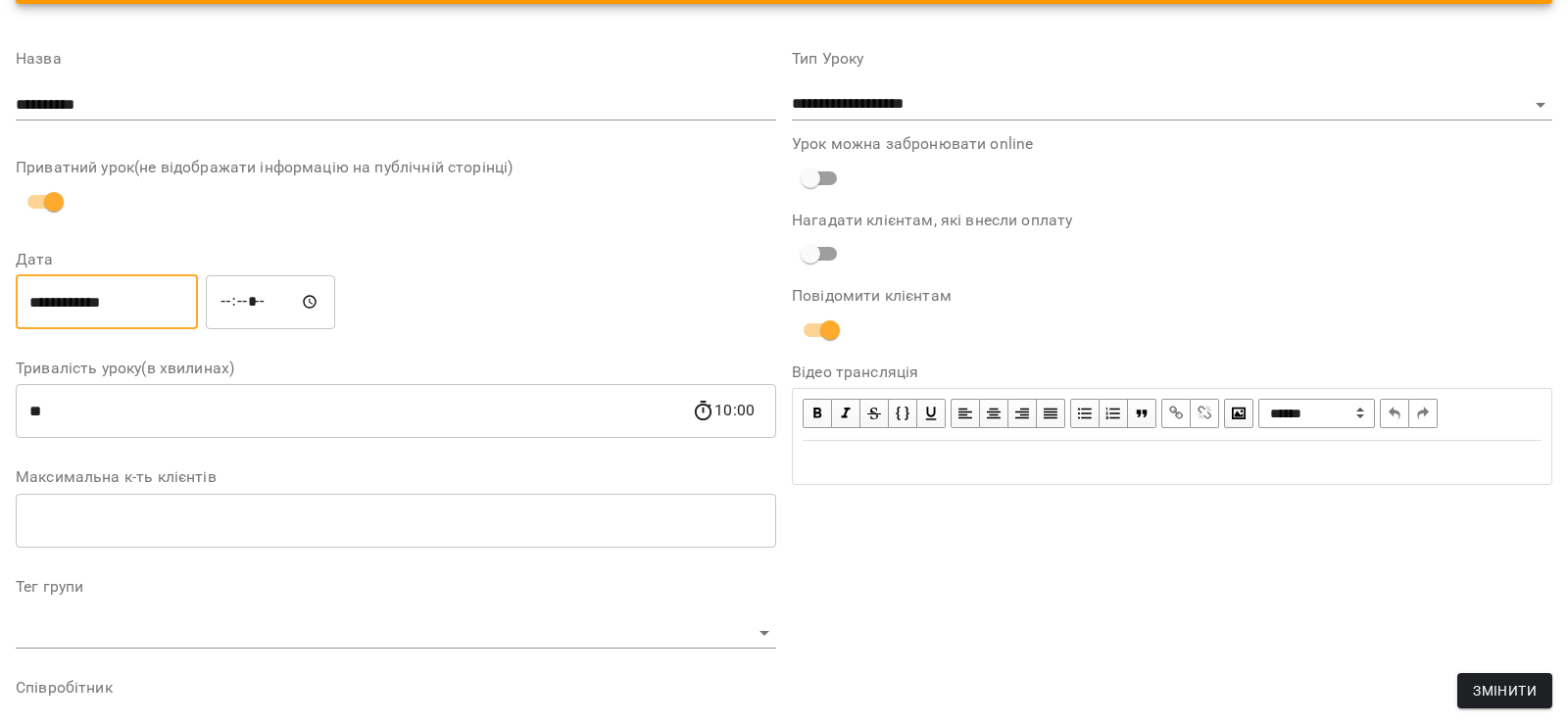
scroll to position [98, 0]
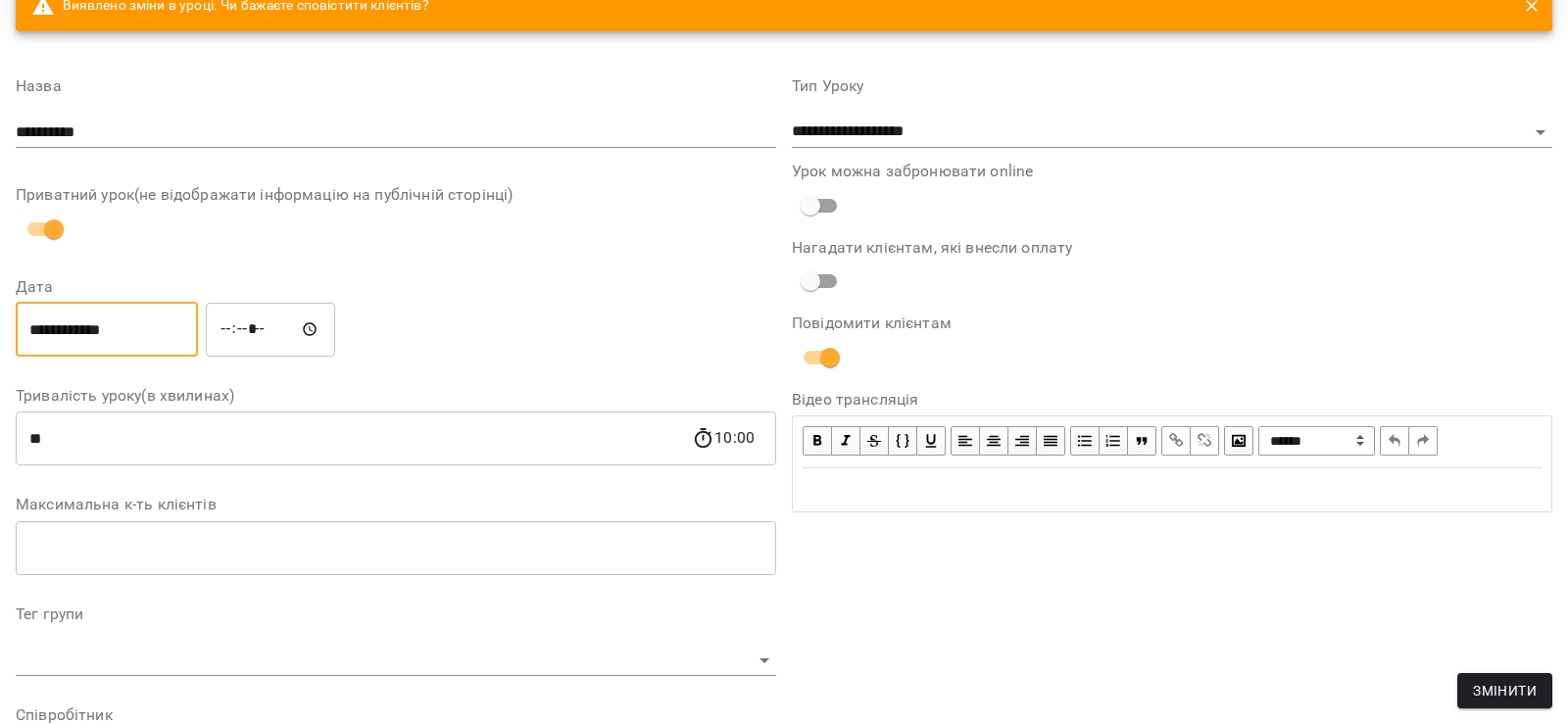
click at [1460, 700] on button "Змінити" at bounding box center [1505, 691] width 95 height 35
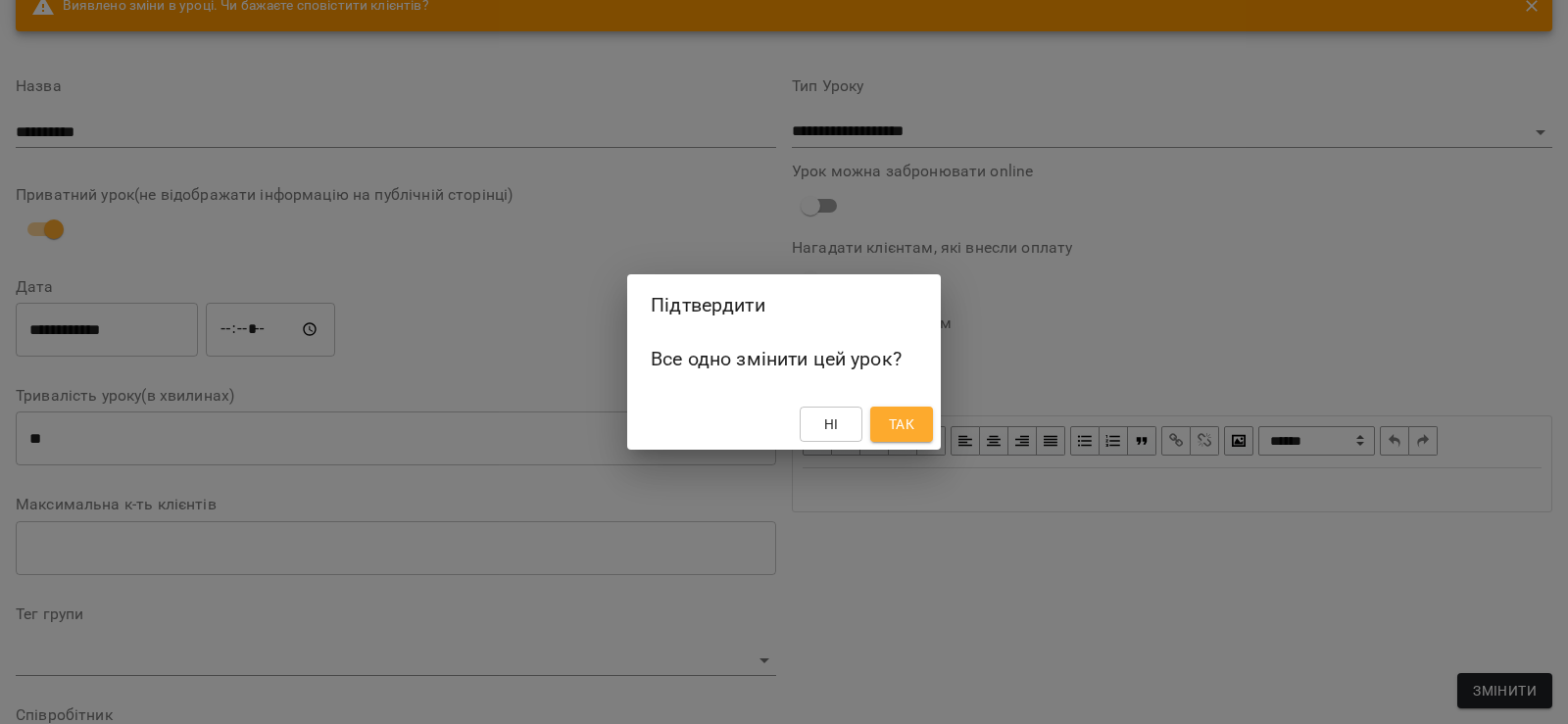
click at [901, 418] on span "Так" at bounding box center [902, 424] width 26 height 24
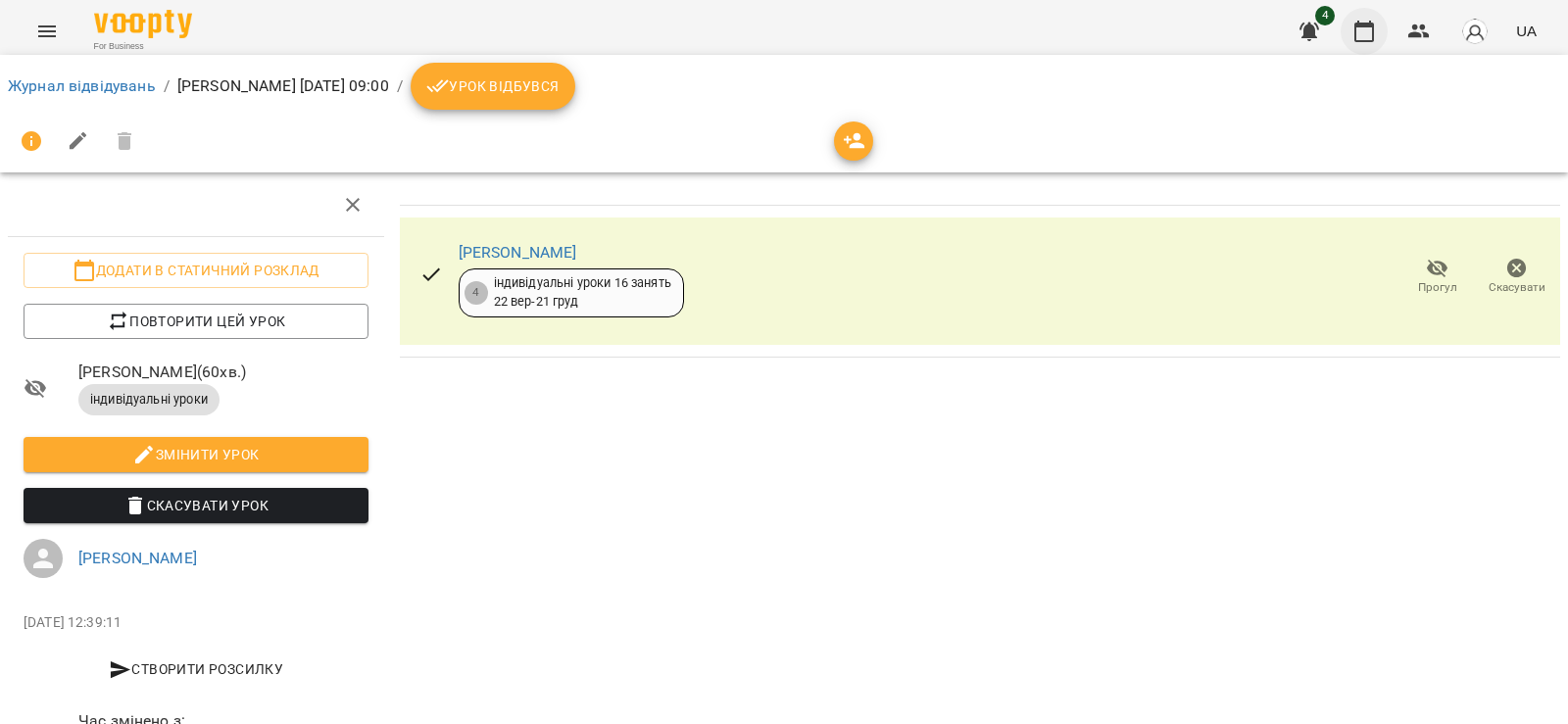
click at [1361, 28] on icon "button" at bounding box center [1364, 31] width 20 height 22
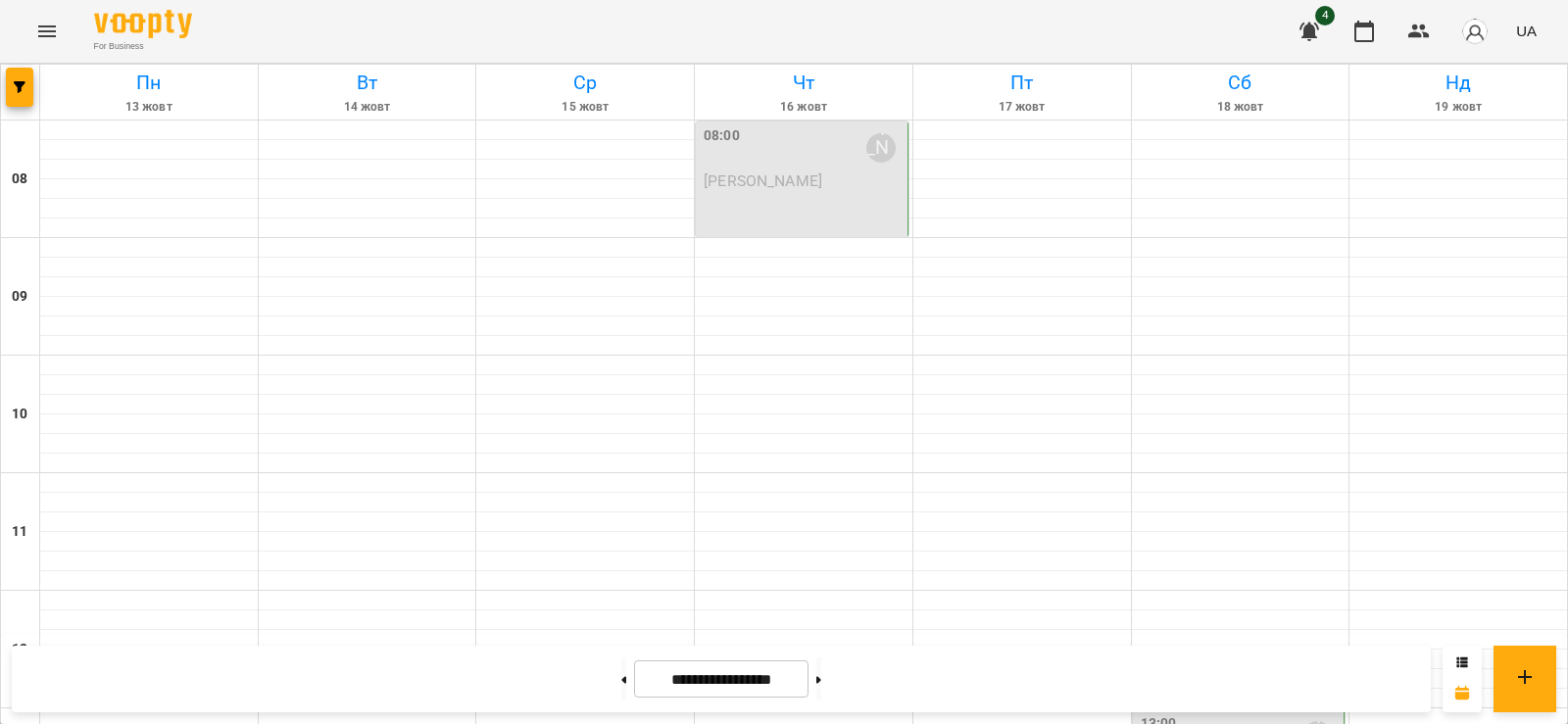
scroll to position [980, 0]
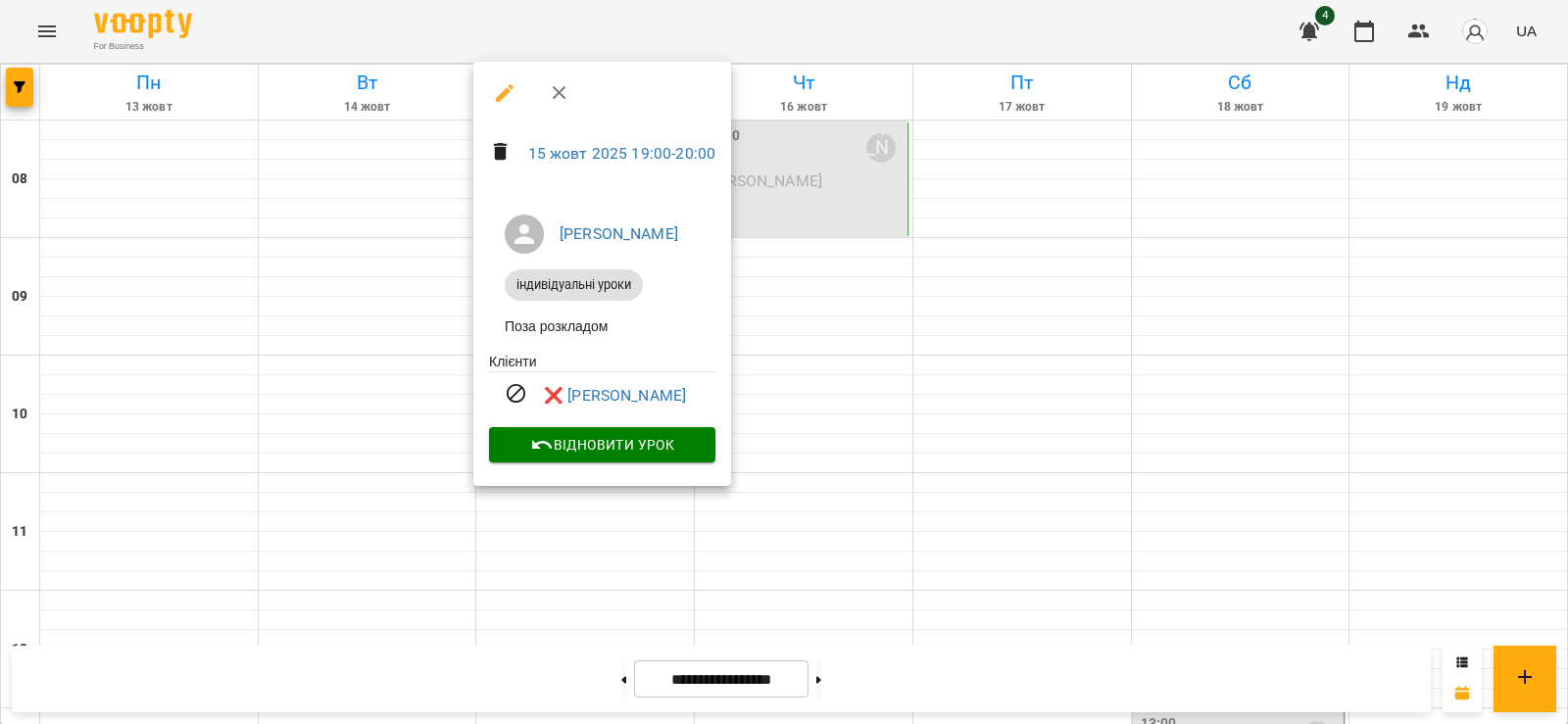
click at [1199, 273] on div at bounding box center [784, 362] width 1568 height 724
